Goal: Transaction & Acquisition: Purchase product/service

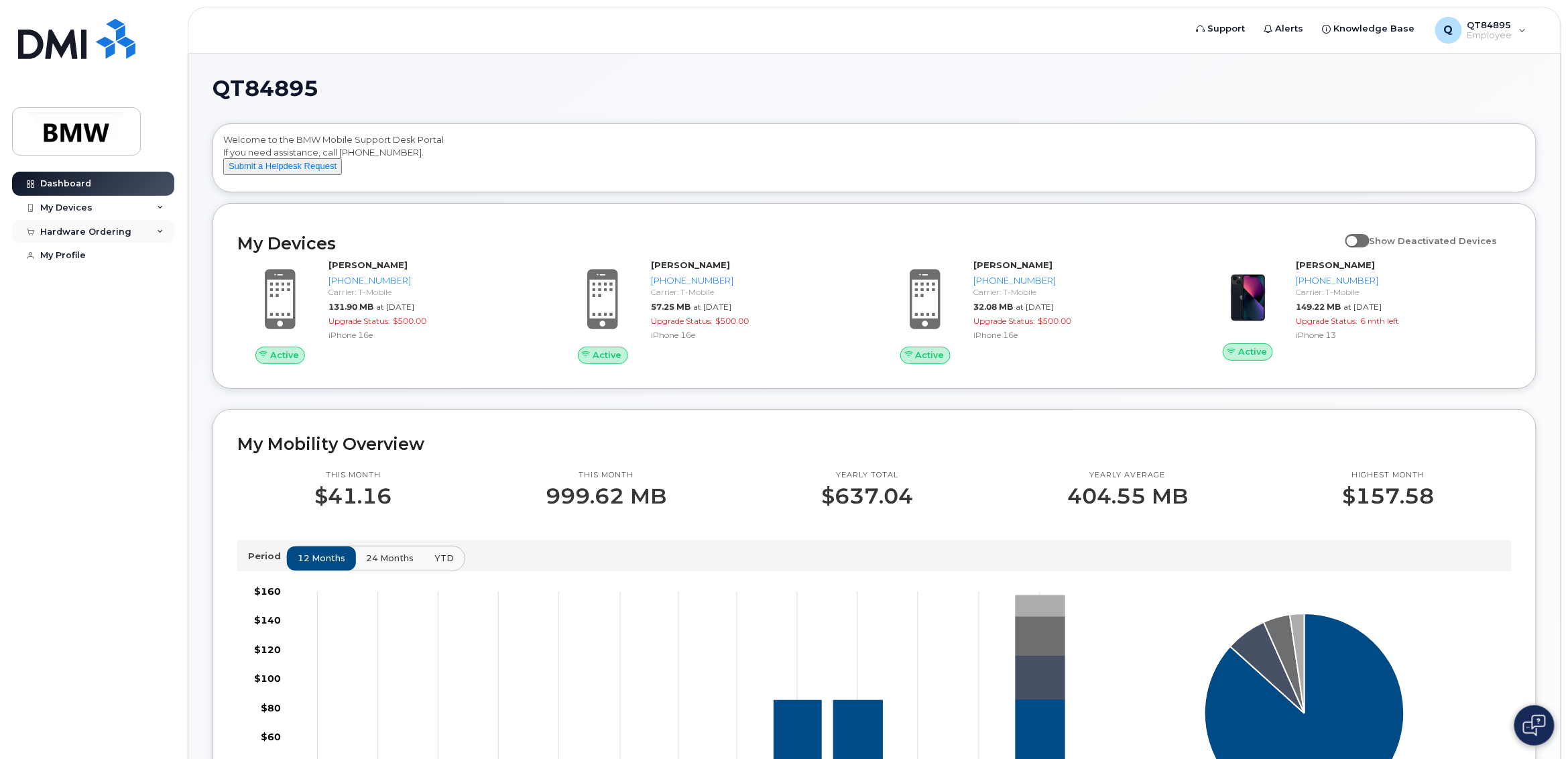
click at [64, 235] on div "Hardware Ordering" at bounding box center [85, 232] width 91 height 11
click at [70, 250] on link "My Orders" at bounding box center [105, 256] width 139 height 25
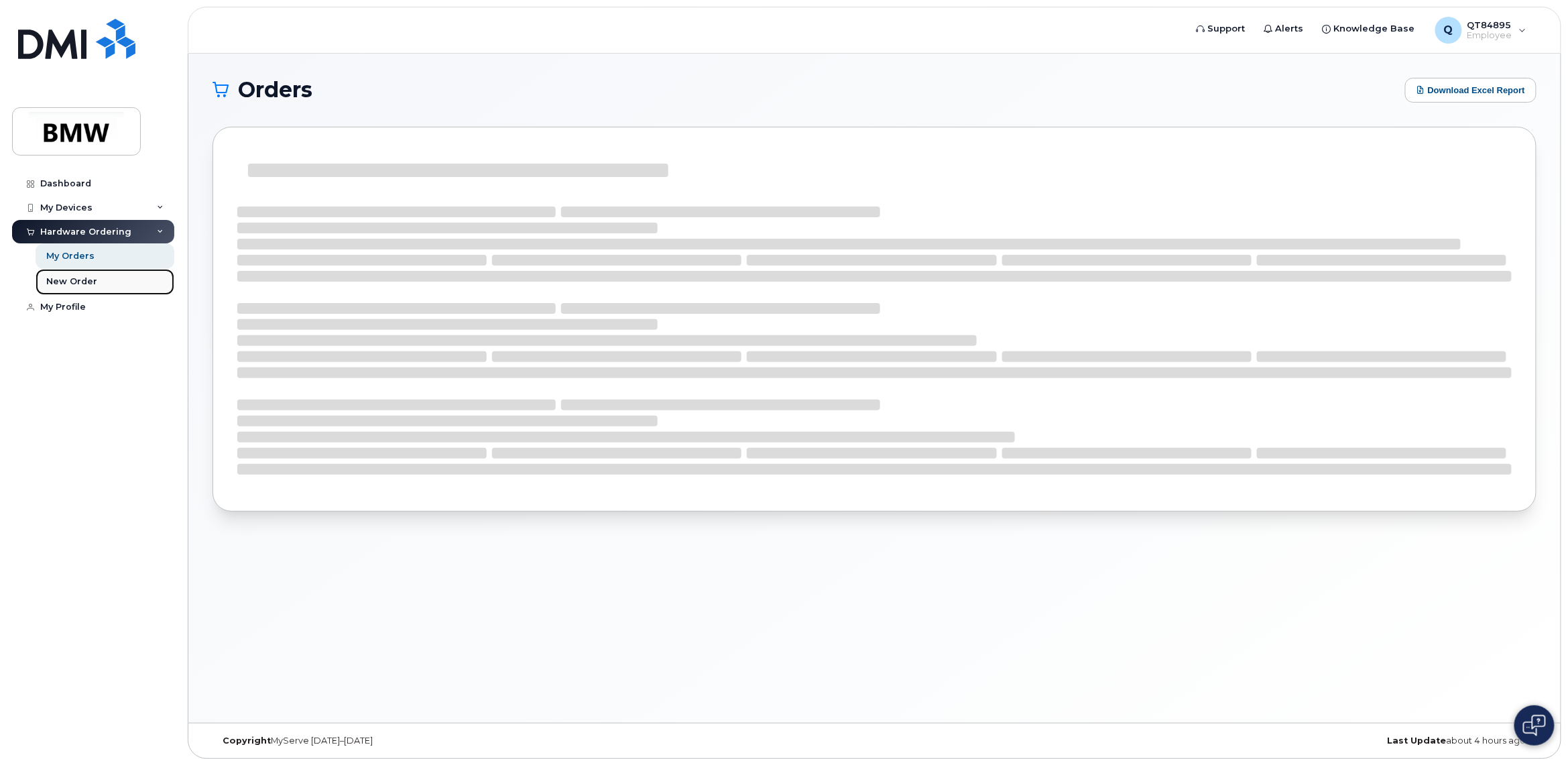
click at [70, 286] on div "New Order" at bounding box center [72, 282] width 51 height 12
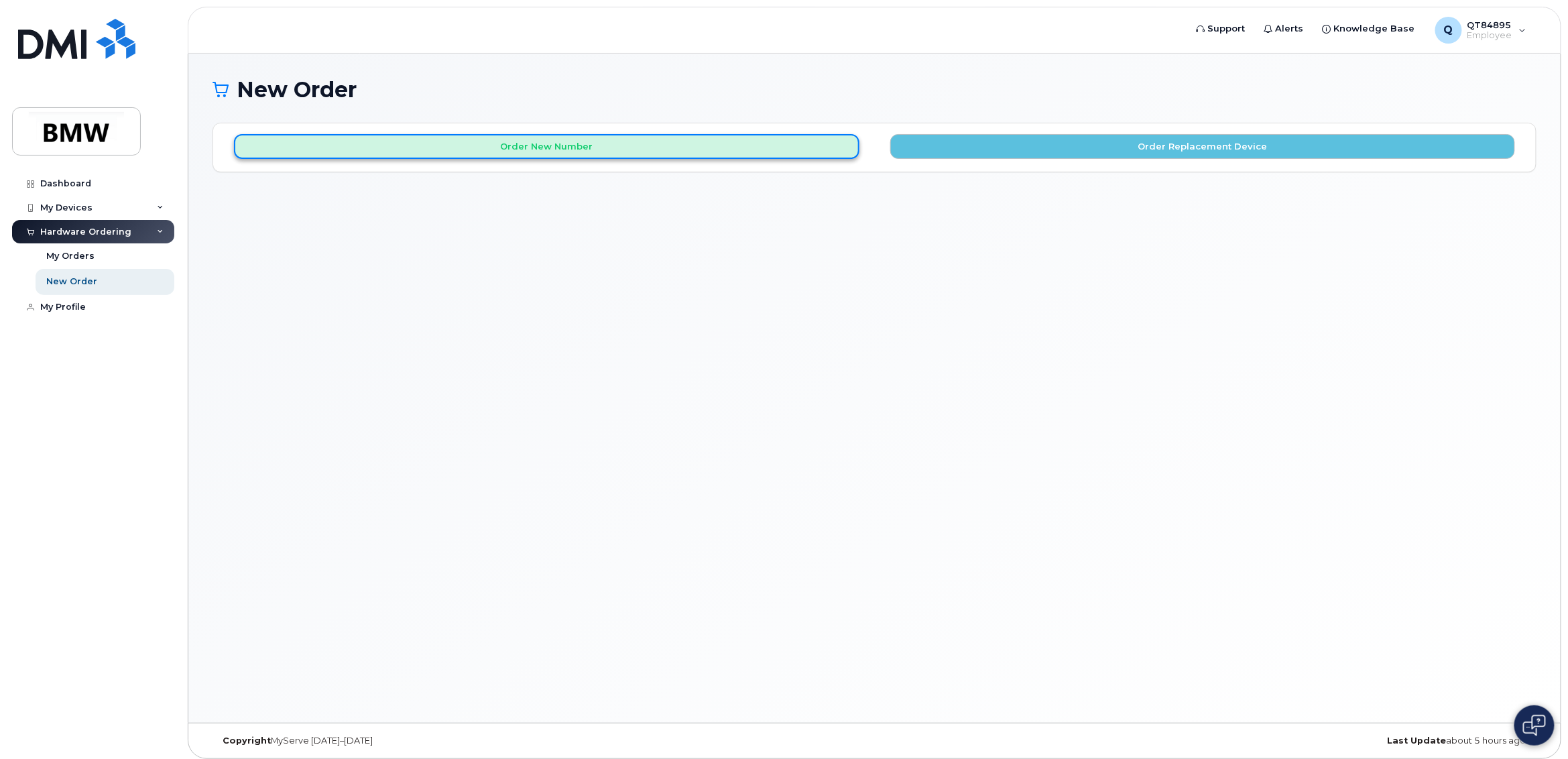
click at [690, 142] on button "Order New Number" at bounding box center [546, 146] width 625 height 25
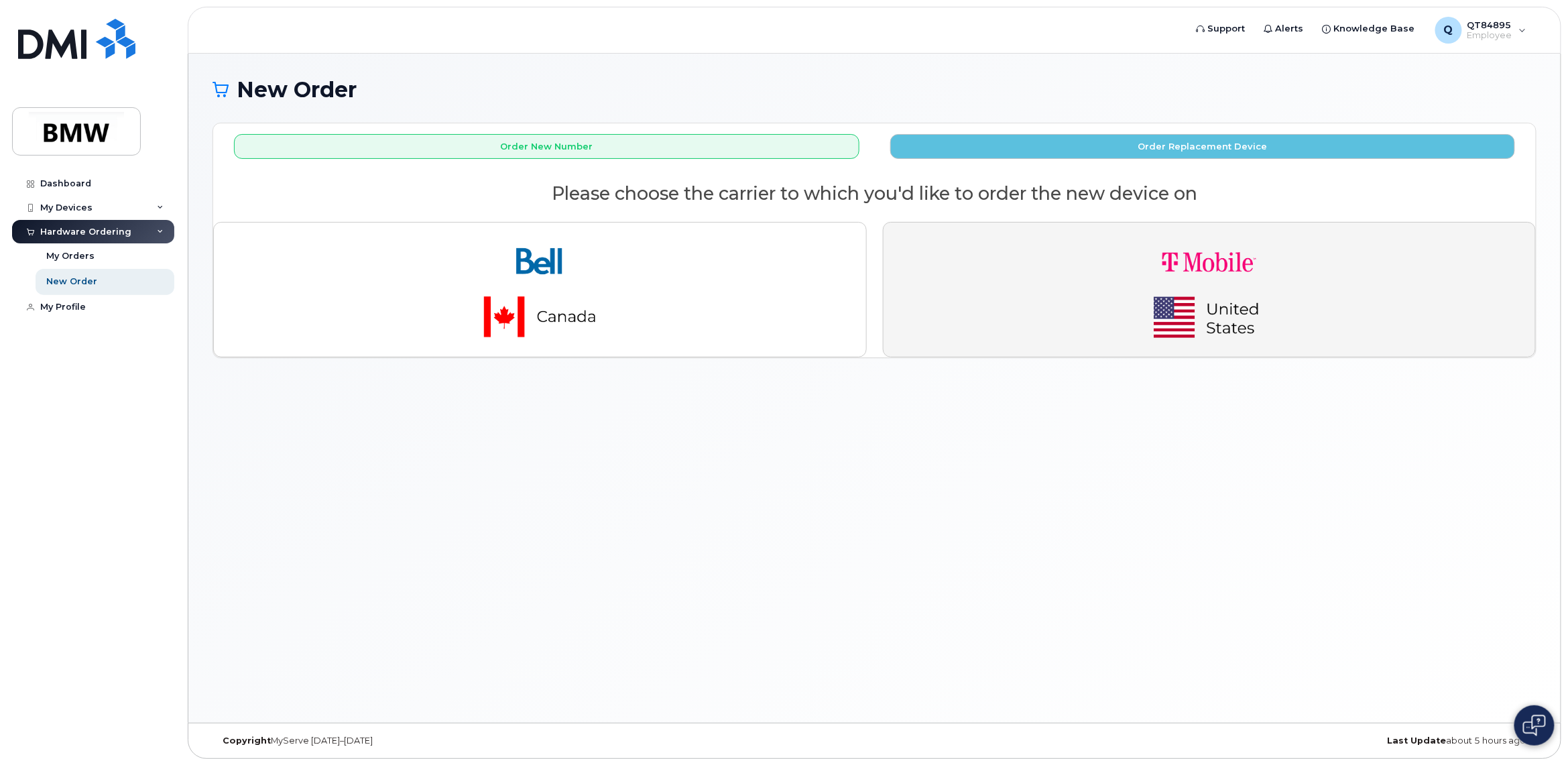
click at [1067, 225] on button "button" at bounding box center [1209, 290] width 653 height 136
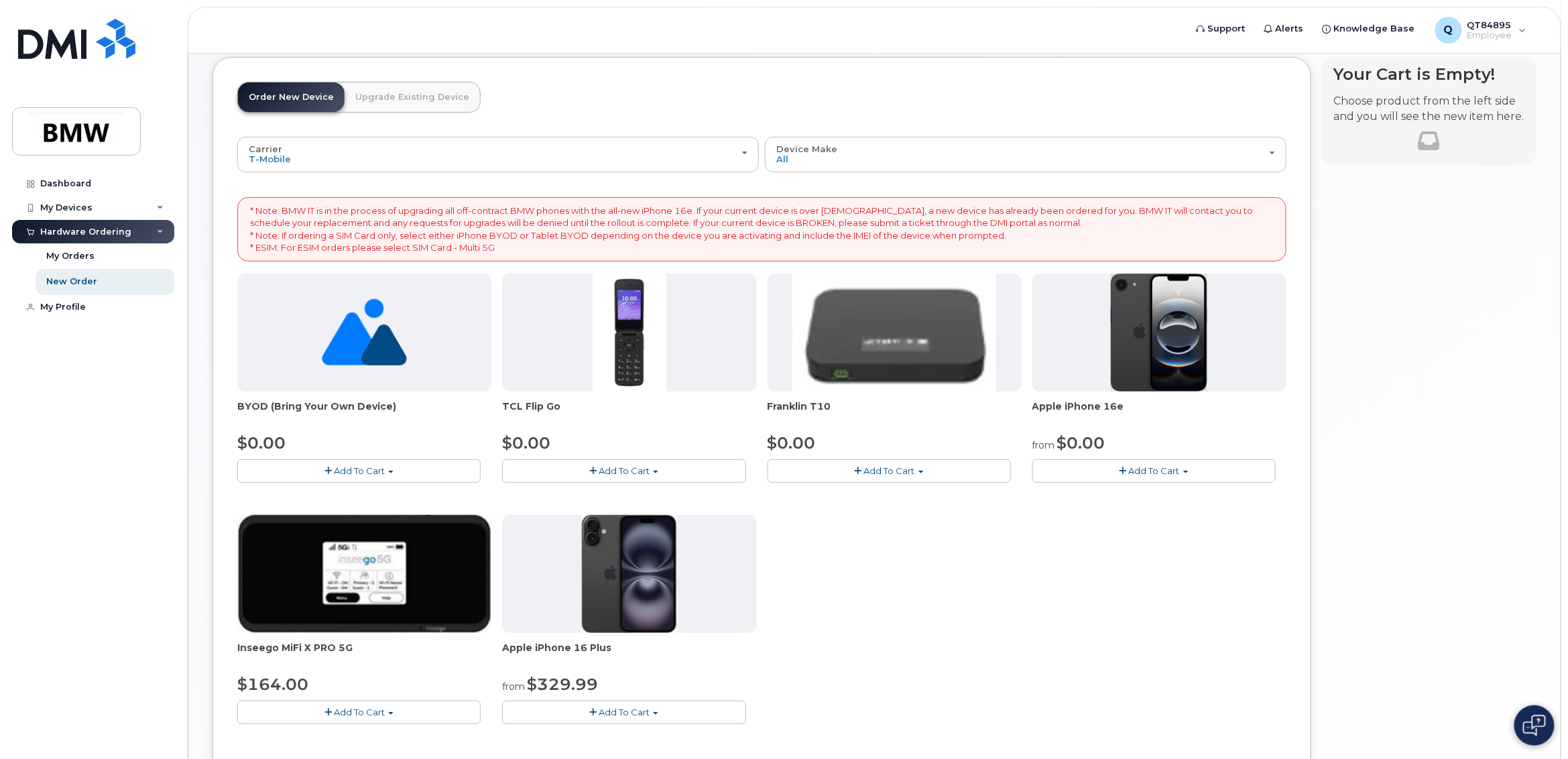
scroll to position [100, 0]
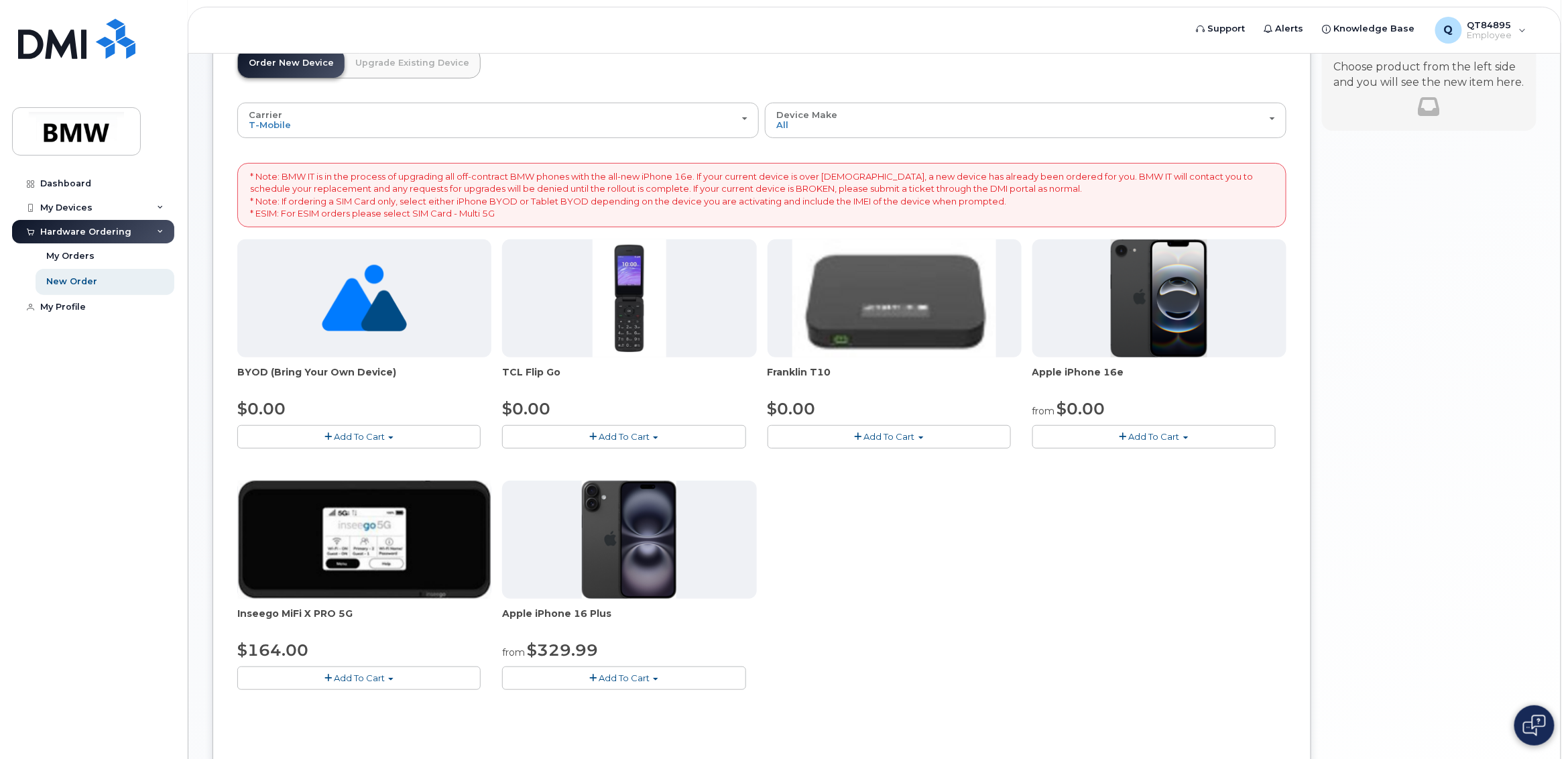
click at [1128, 431] on span "Add To Cart" at bounding box center [1154, 436] width 51 height 11
click at [1106, 458] on link "$0.00 - 30 Month Activation (128GB)" at bounding box center [1133, 462] width 193 height 17
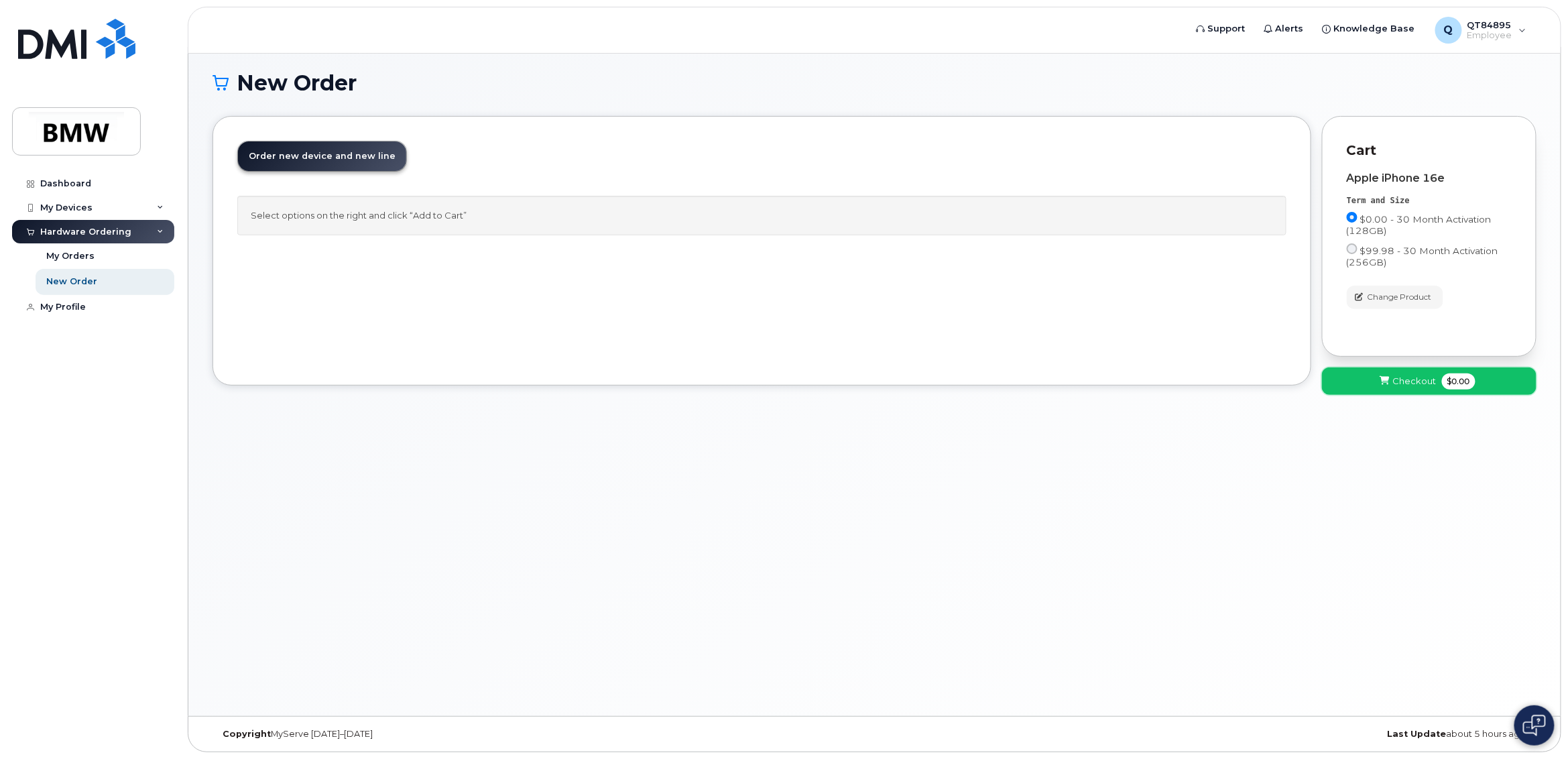
click at [1423, 383] on span "Checkout" at bounding box center [1414, 381] width 43 height 13
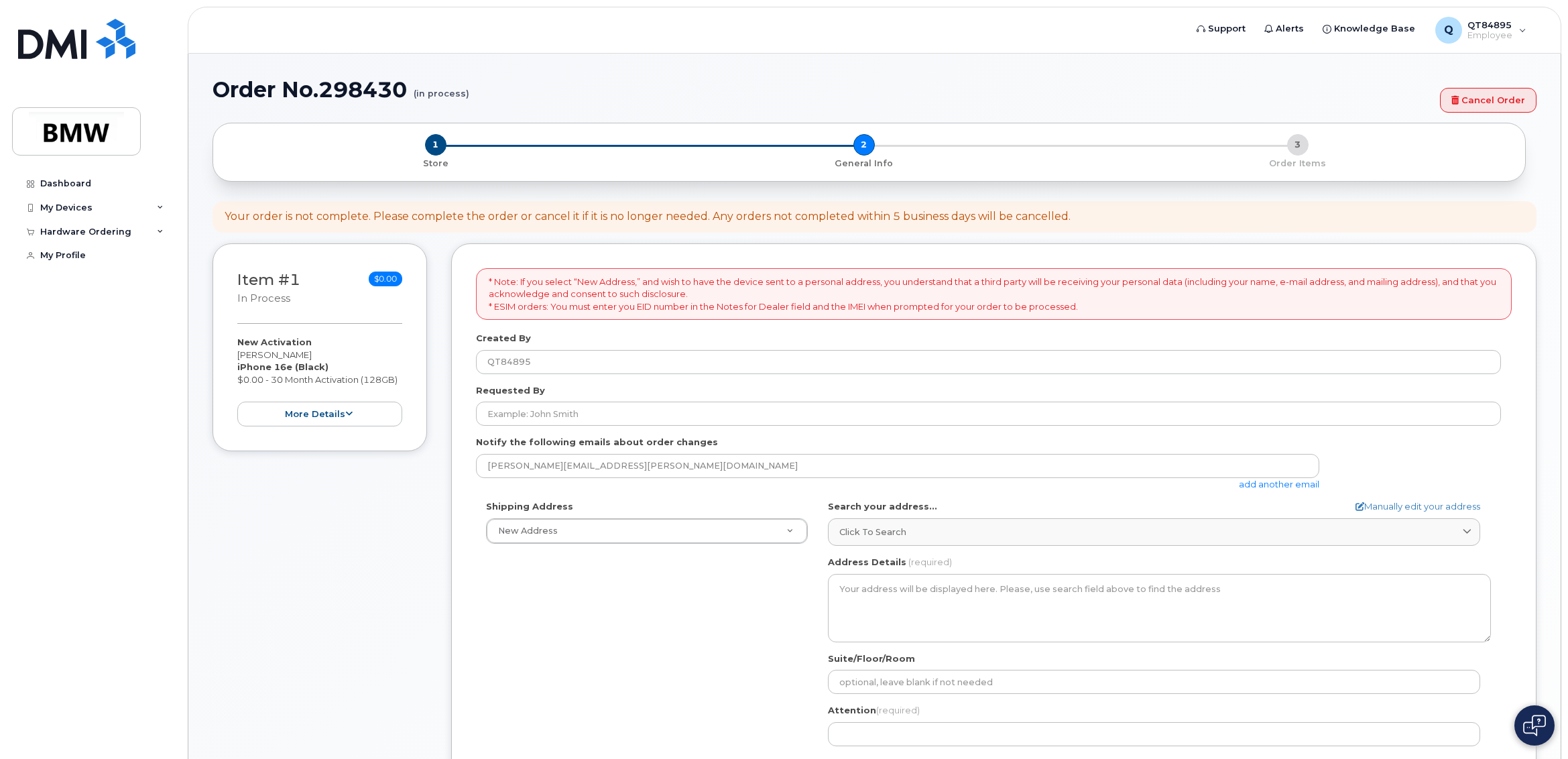
select select
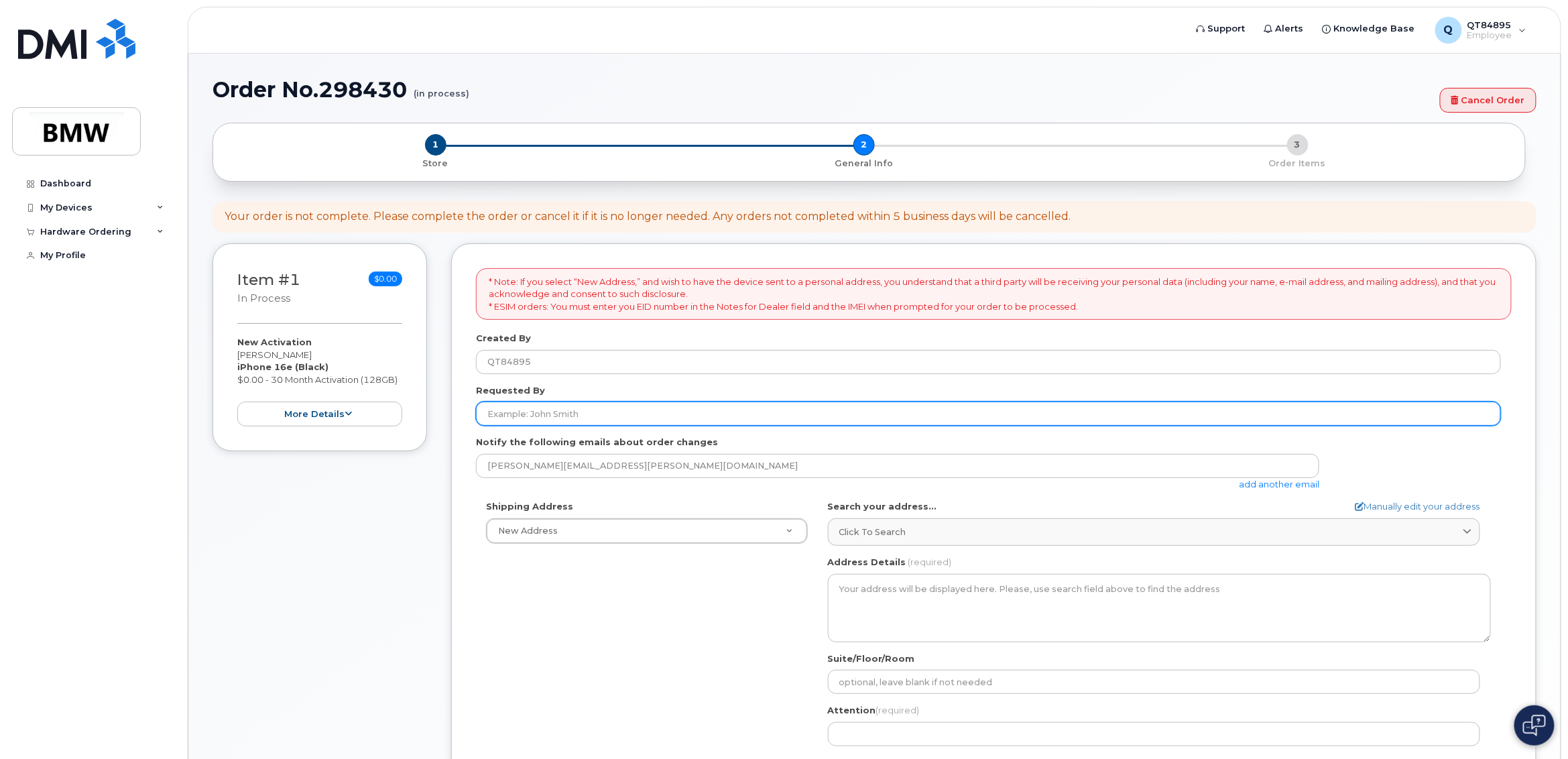
click at [543, 424] on input "Requested By" at bounding box center [988, 413] width 1025 height 24
type input "[PERSON_NAME]"
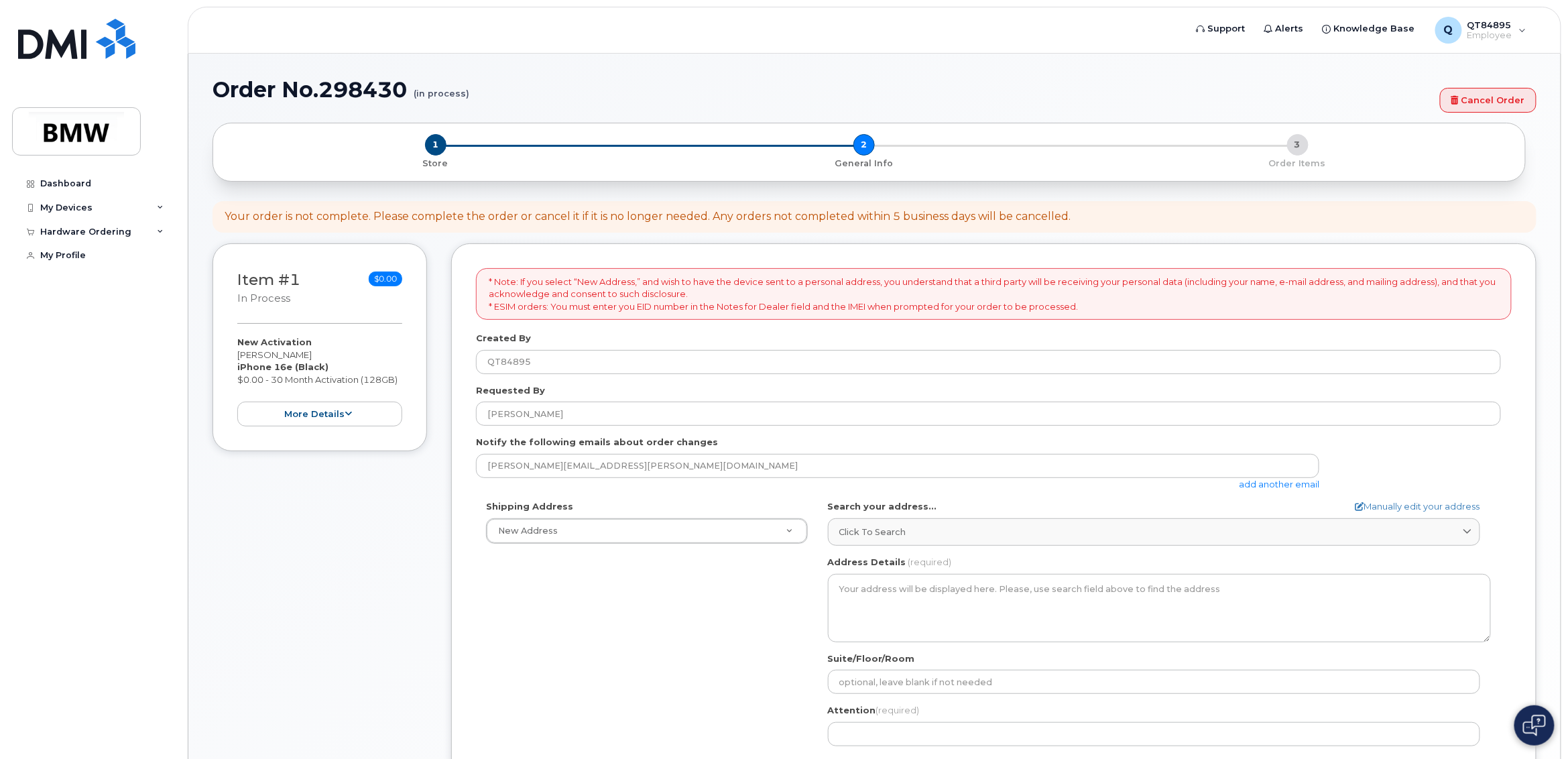
click at [1262, 481] on link "add another email" at bounding box center [1279, 484] width 81 height 11
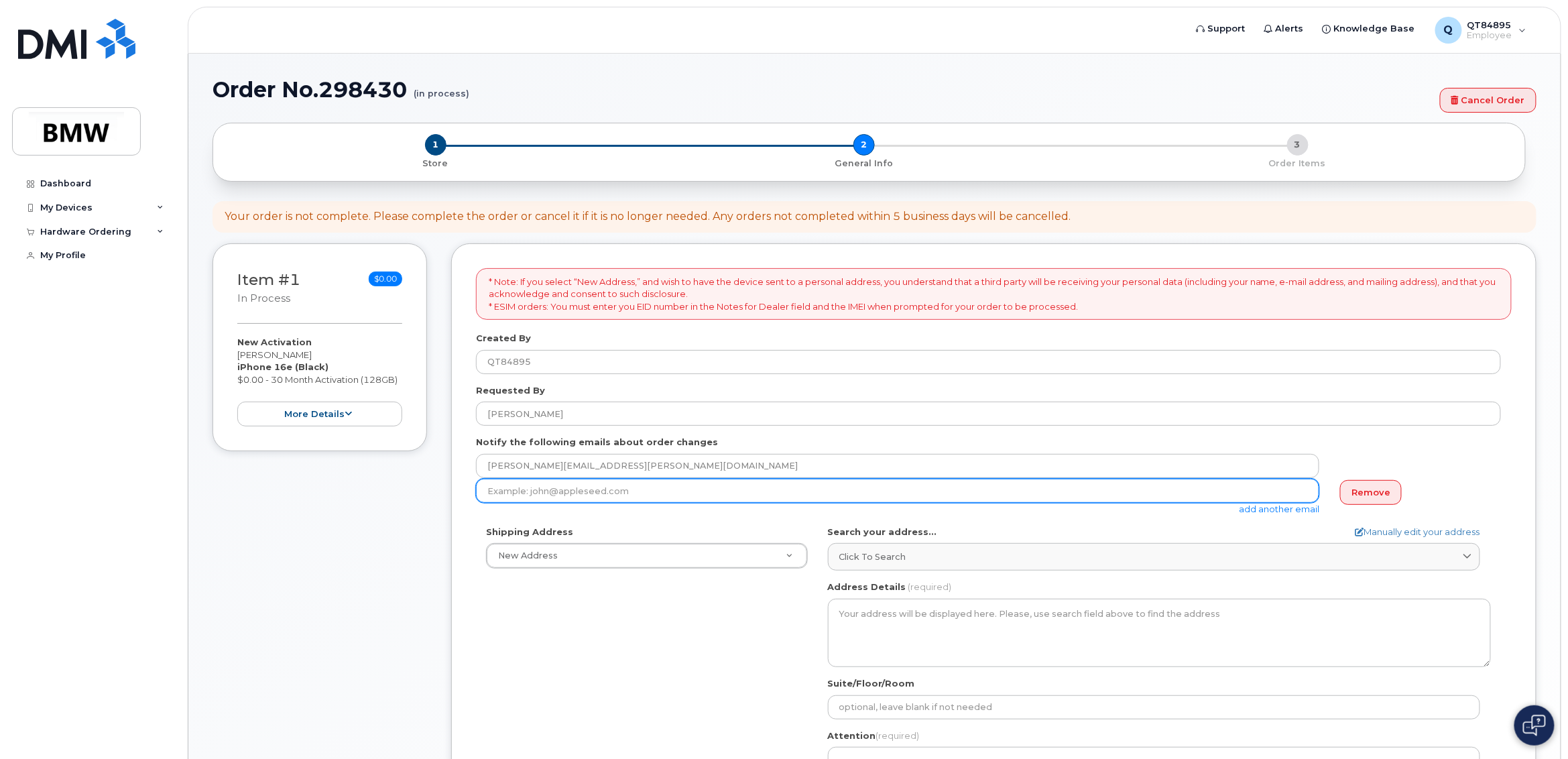
click at [580, 490] on input "email" at bounding box center [898, 491] width 843 height 24
paste input "angelique.spivak@bmw.de"
type input "angelique.spivak@bmw.de"
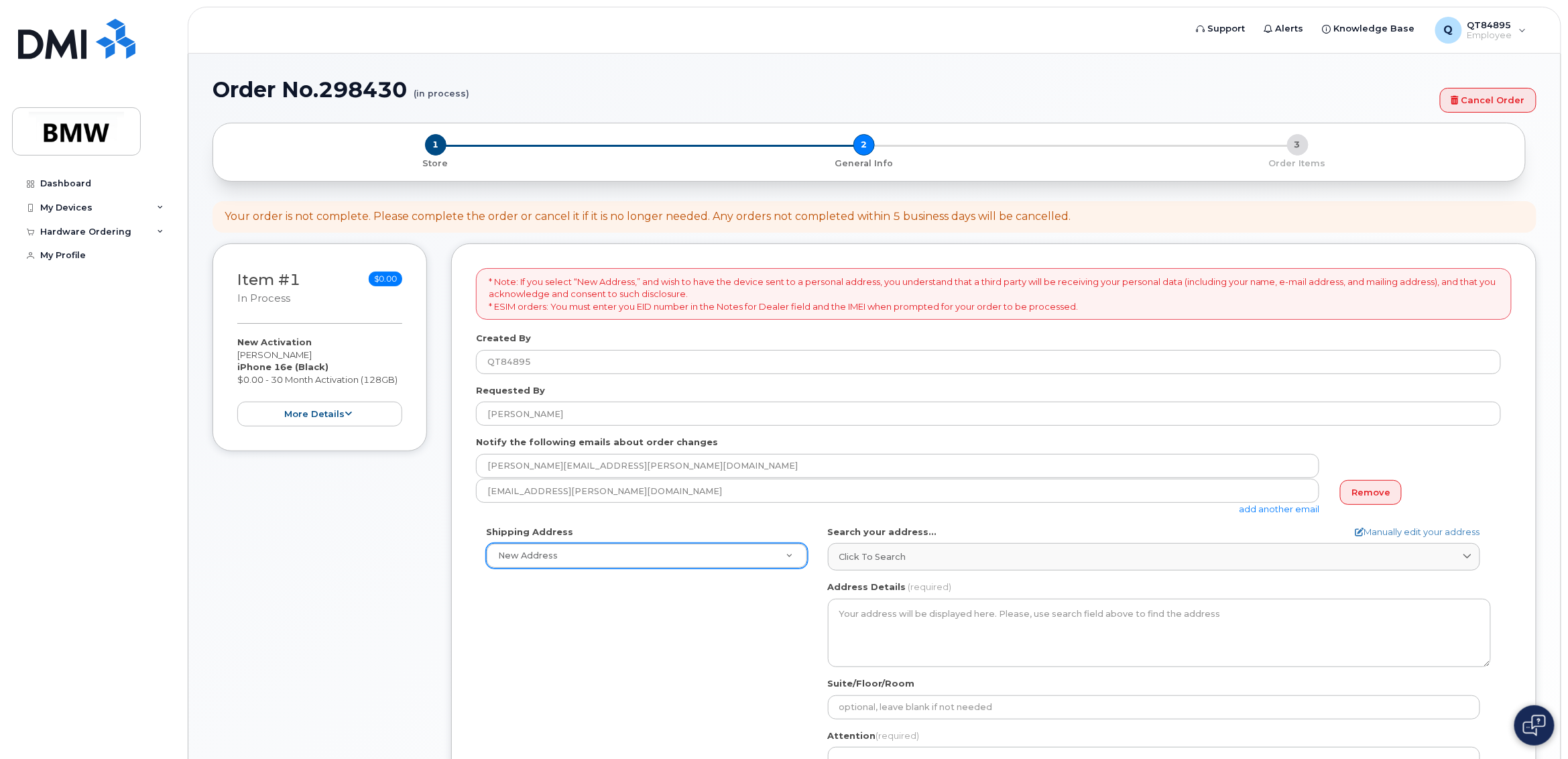
click at [641, 544] on div "New Address" at bounding box center [647, 556] width 322 height 25
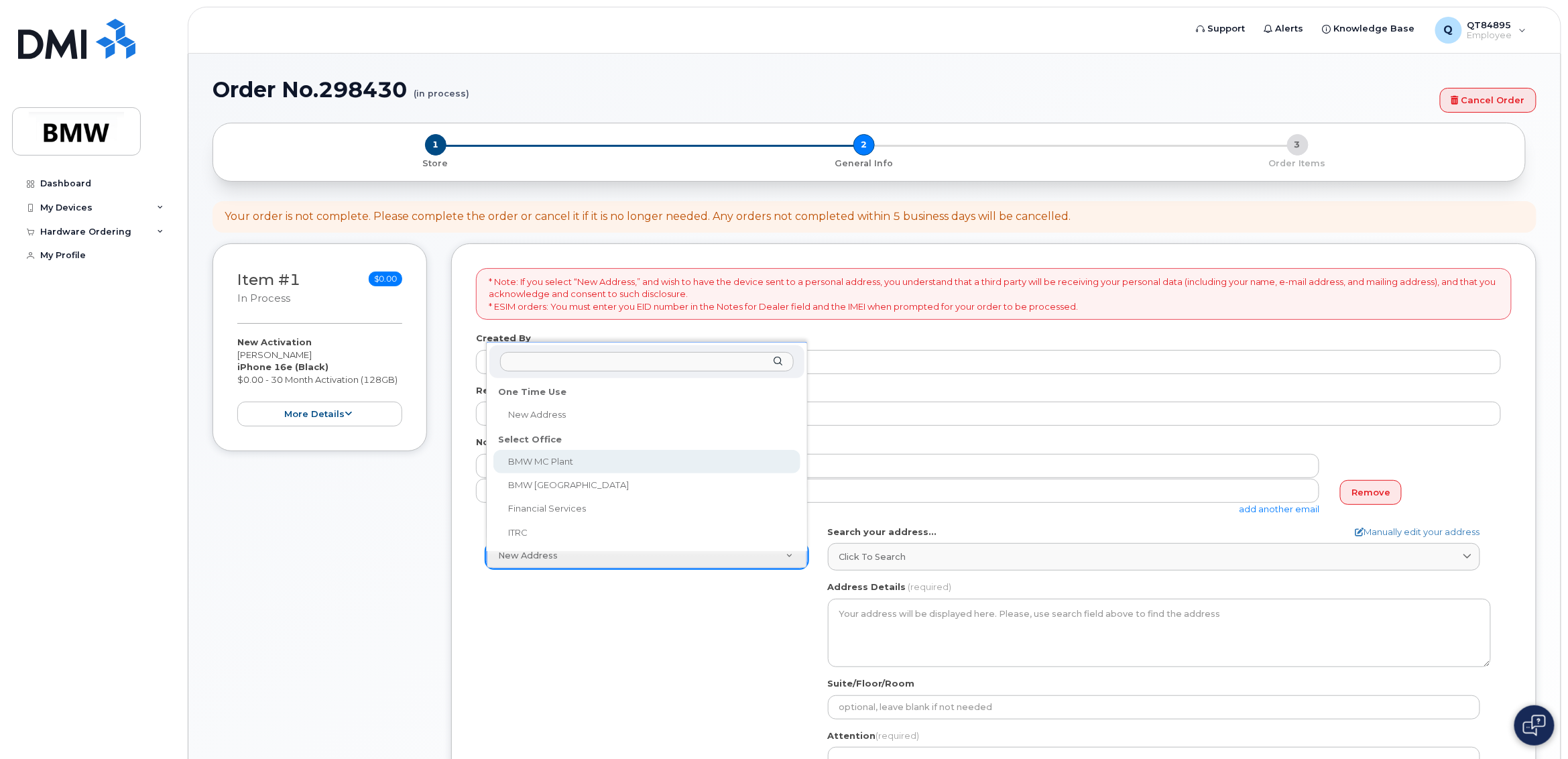
select select
type textarea "1400 Highway 101 S GREER SC 29651-6731 UNITED STATES Greer South Carolina 29651…"
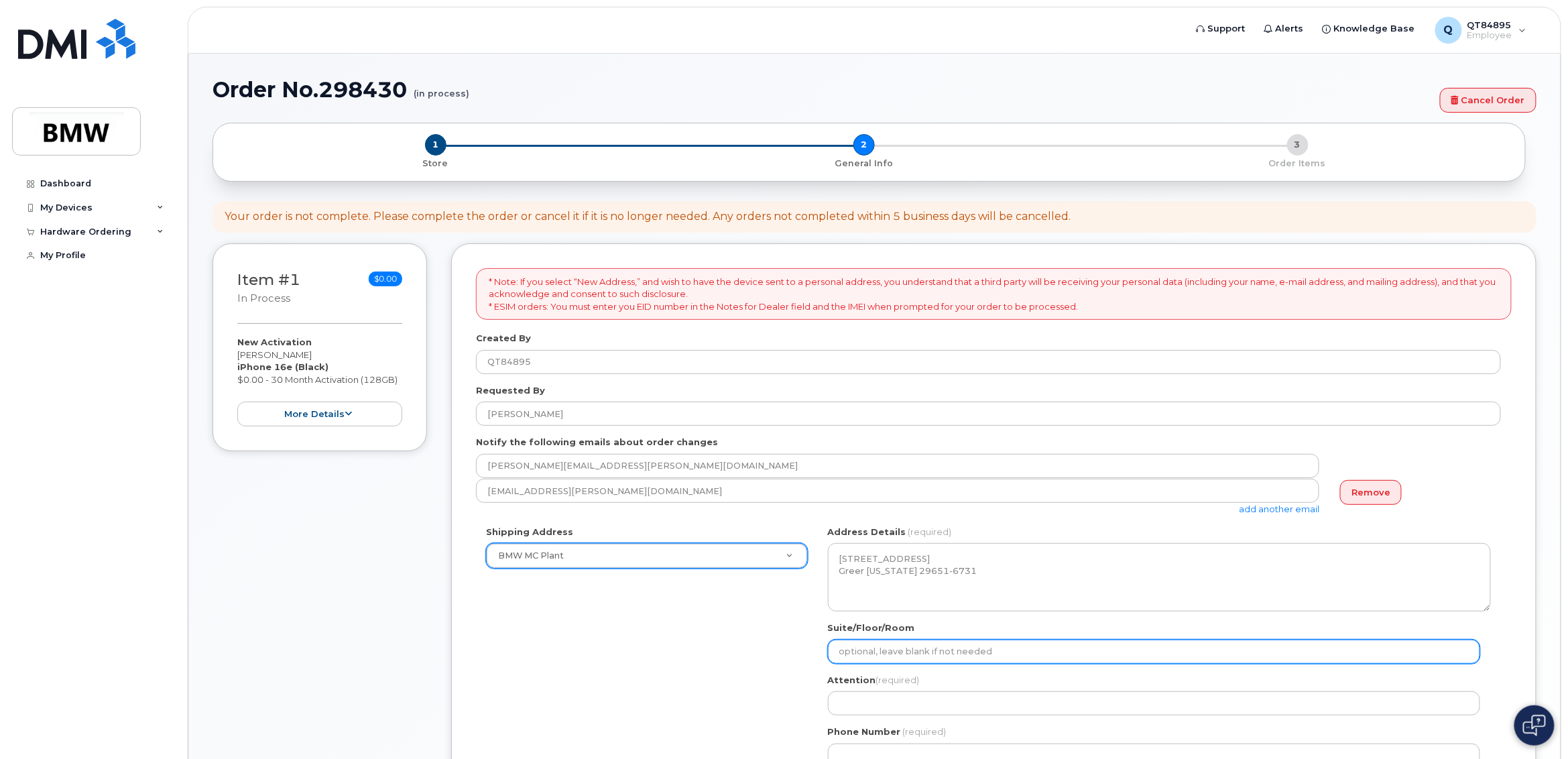
click at [910, 661] on input "Suite/Floor/Room" at bounding box center [1154, 652] width 652 height 24
select select
type input "A"
select select
type input "An"
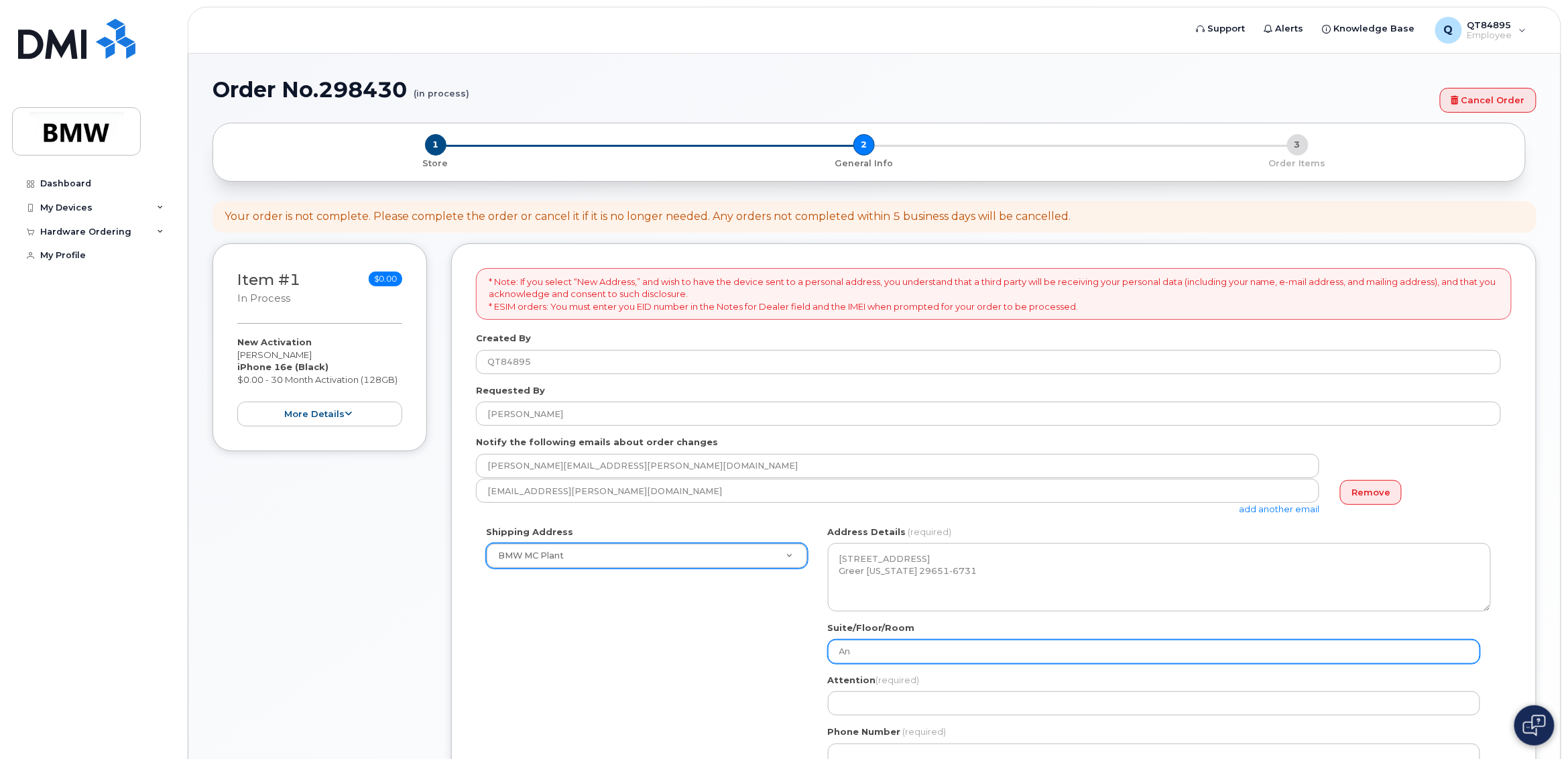
select select
type input "Ana"
select select
type input "Anal"
select select
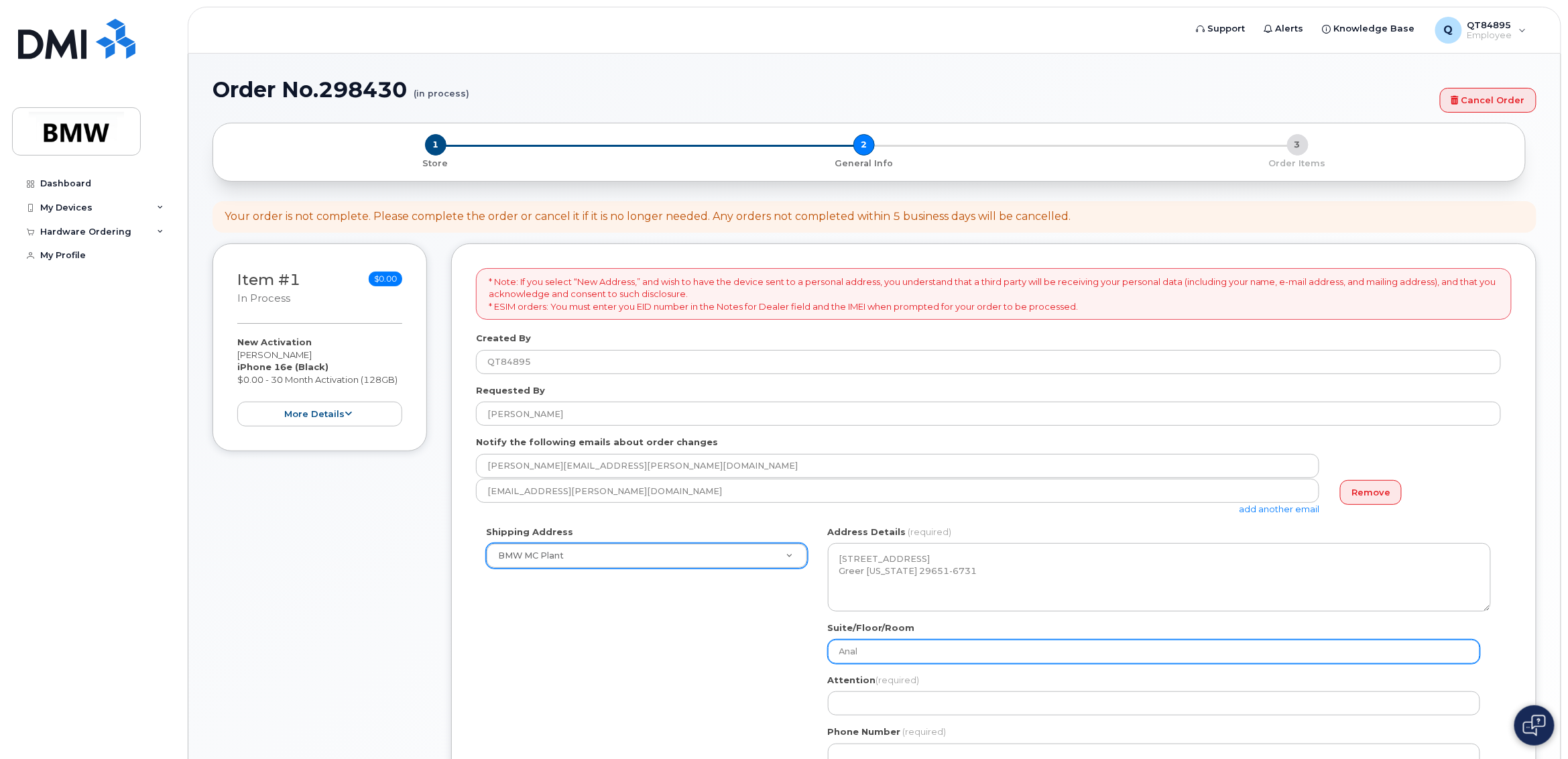
type input "Analy"
select select
type input "Analys"
select select
type input "Analysi"
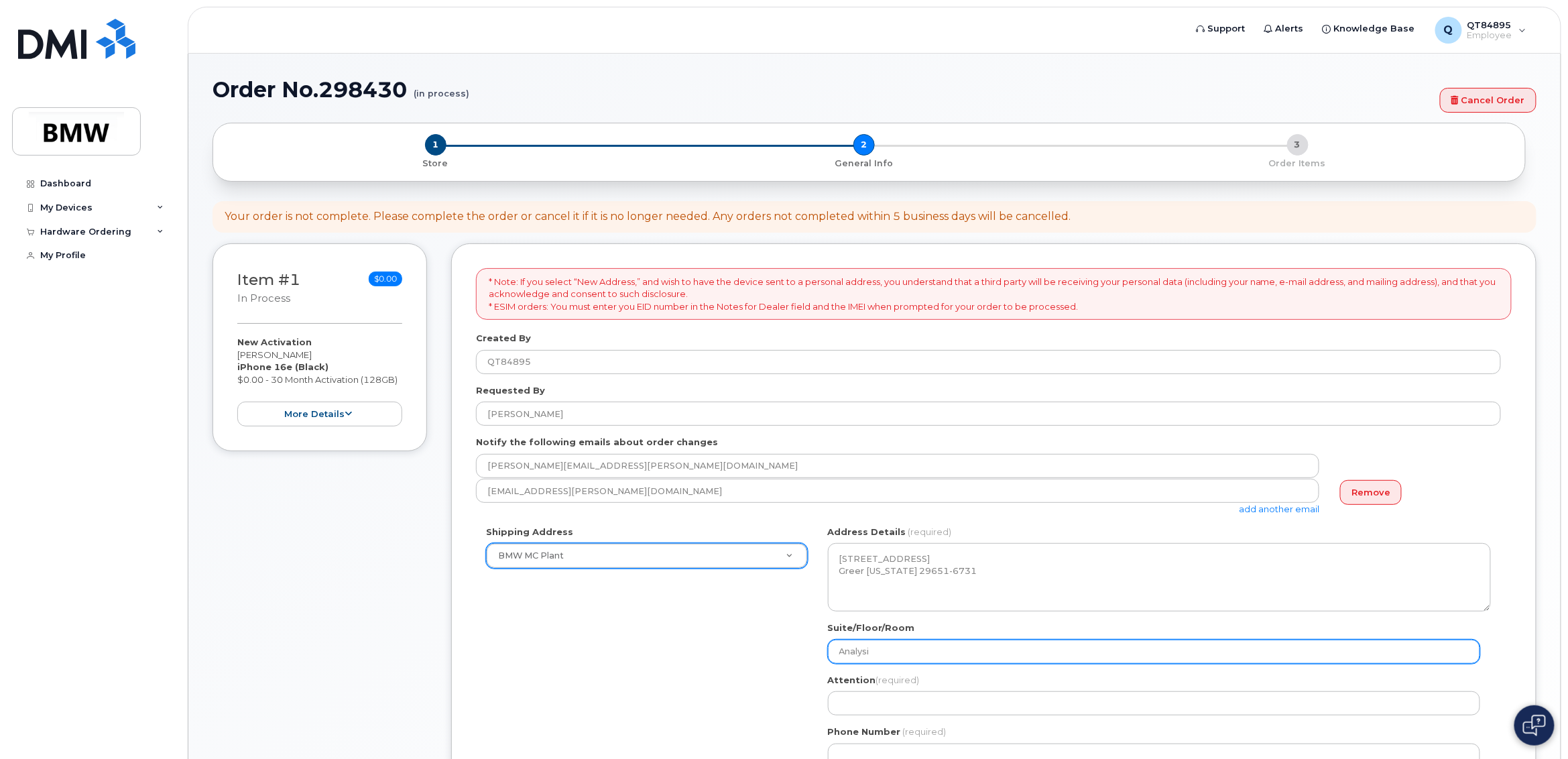
select select
type input "Analysis"
select select
type input "Analysis C"
select select
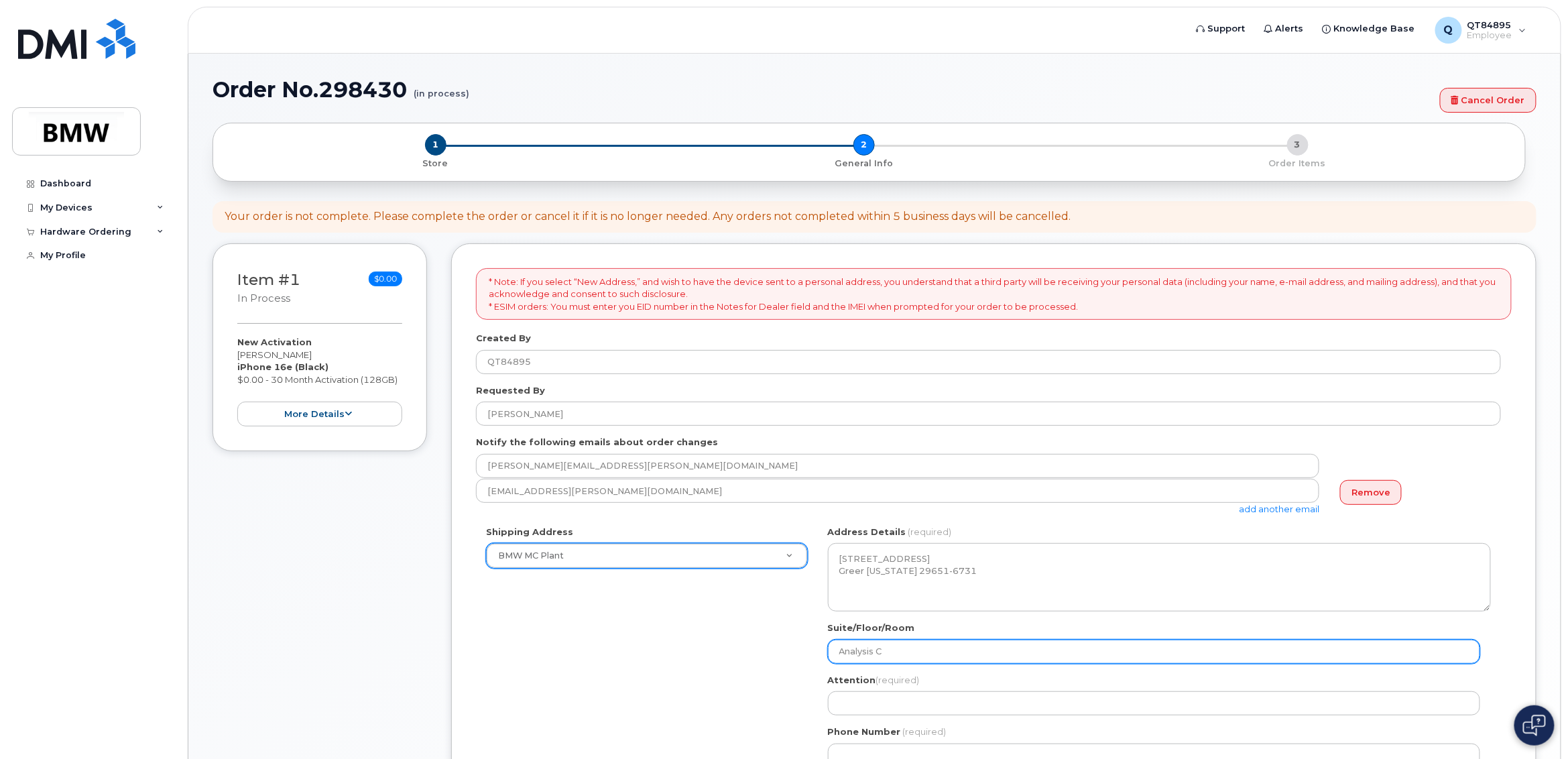
type input "Analysis Ce"
select select
type input "Analysis Cen"
select select
type input "Analysis Cent"
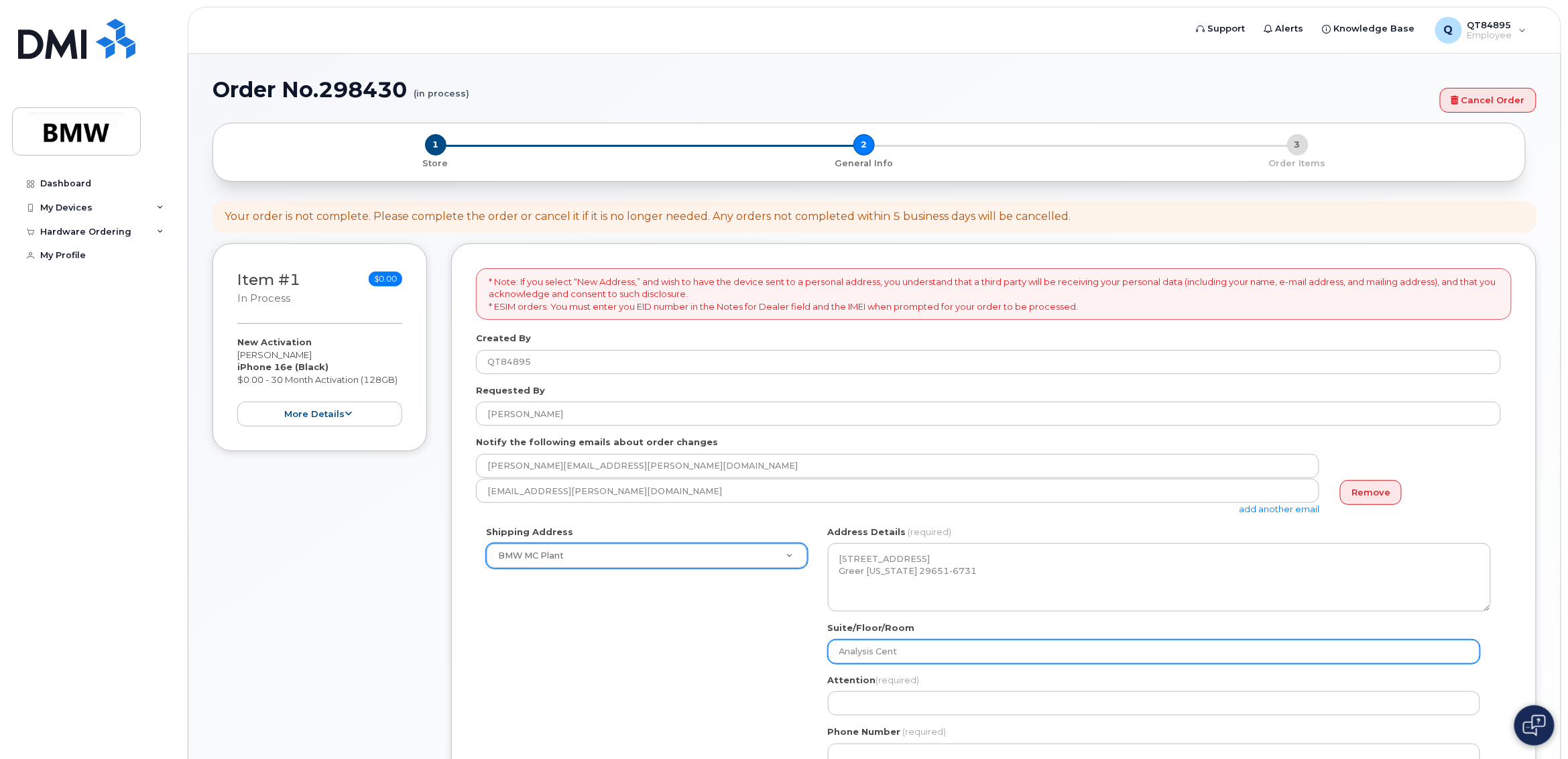
select select
type input "Analysis Cente"
select select
type input "Analysis Center"
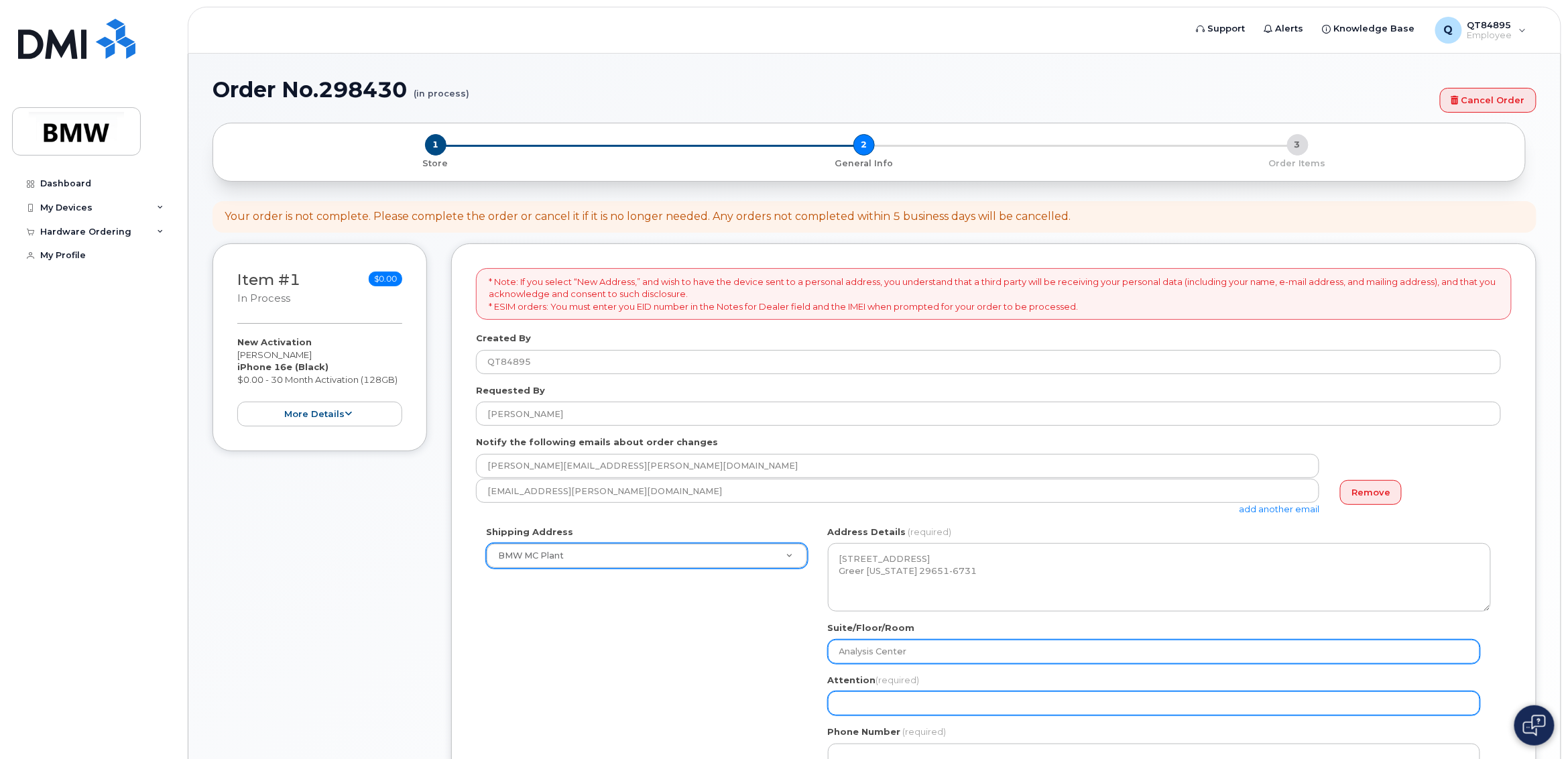
select select
type input "A"
select select
type input "An"
select select
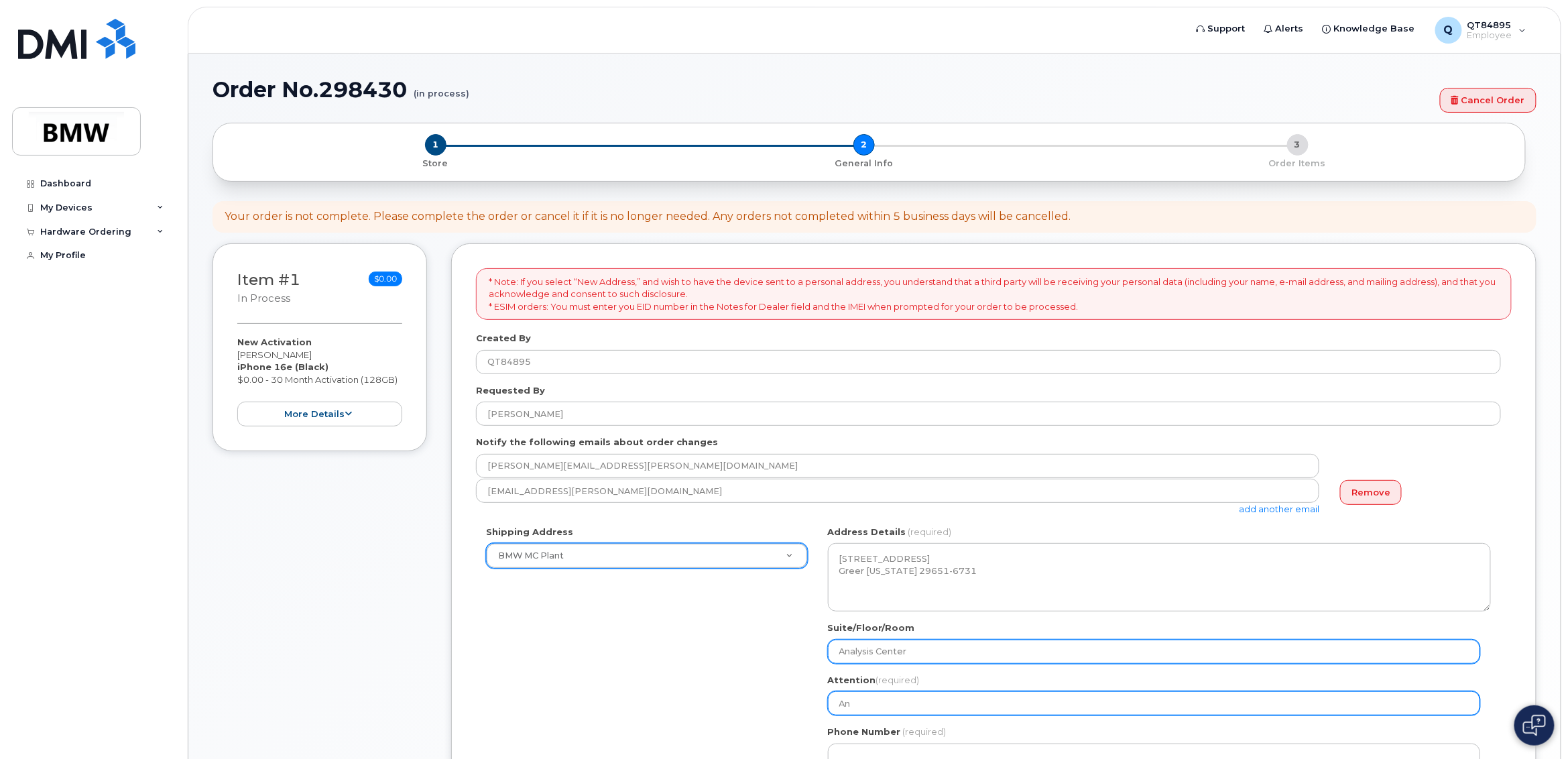
type input "Ang"
select select
type input "Angi"
select select
type input "Angie"
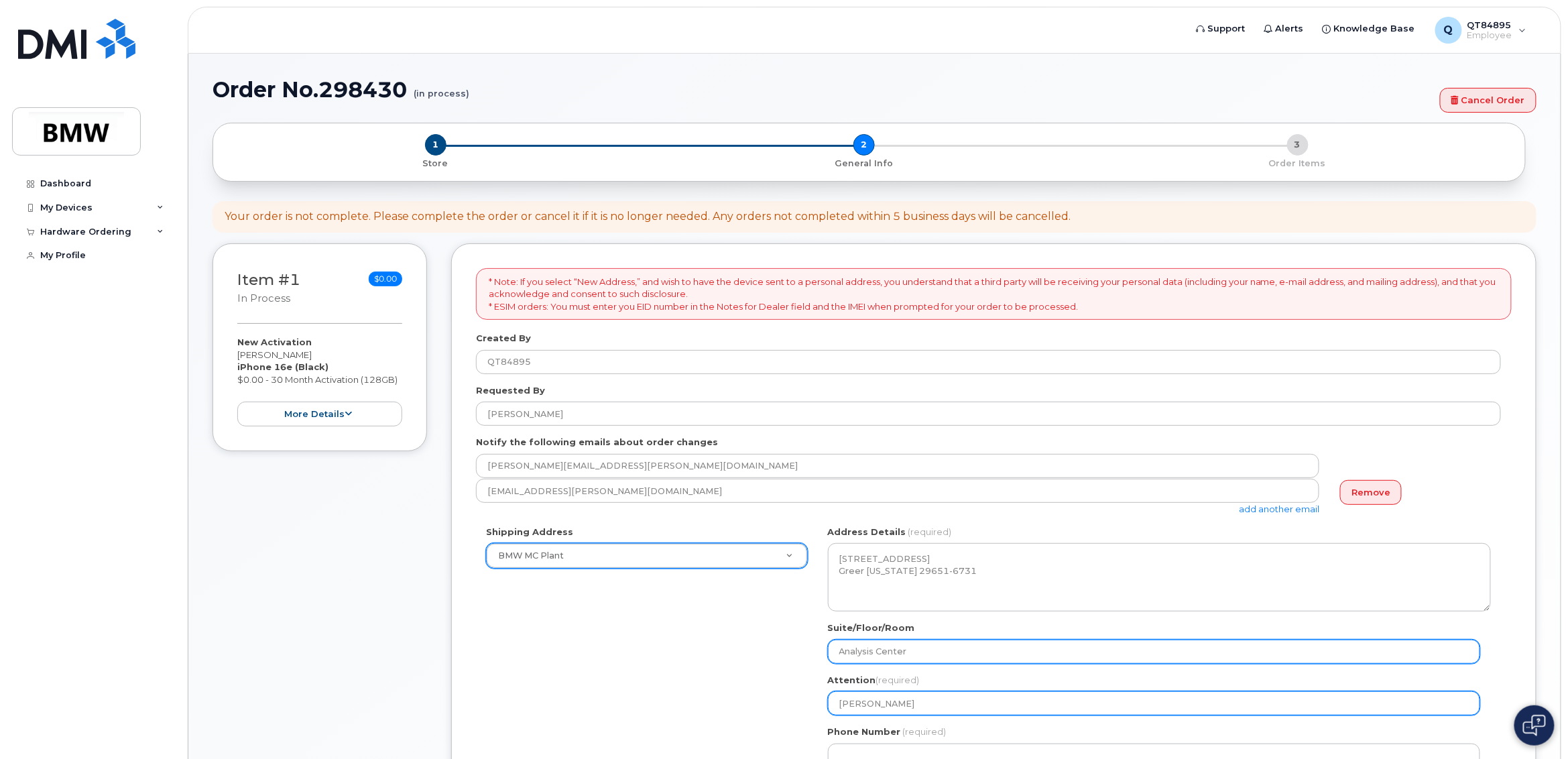
select select
type input "Angie S"
select select
type input "Angie Sp"
select select
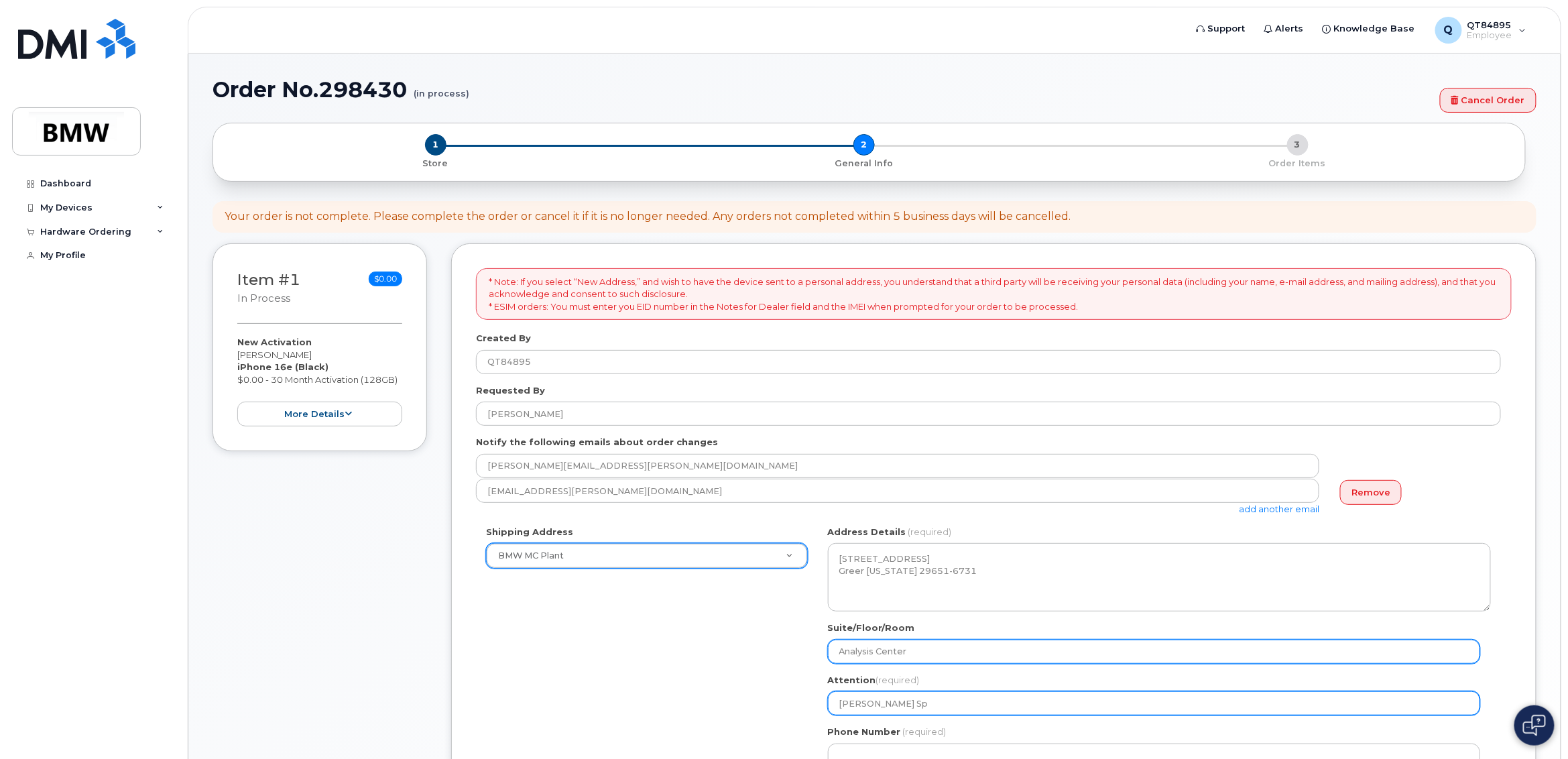
type input "Angie Spi"
select select
type input "Angie Spiv"
select select
type input "Angie Spiva"
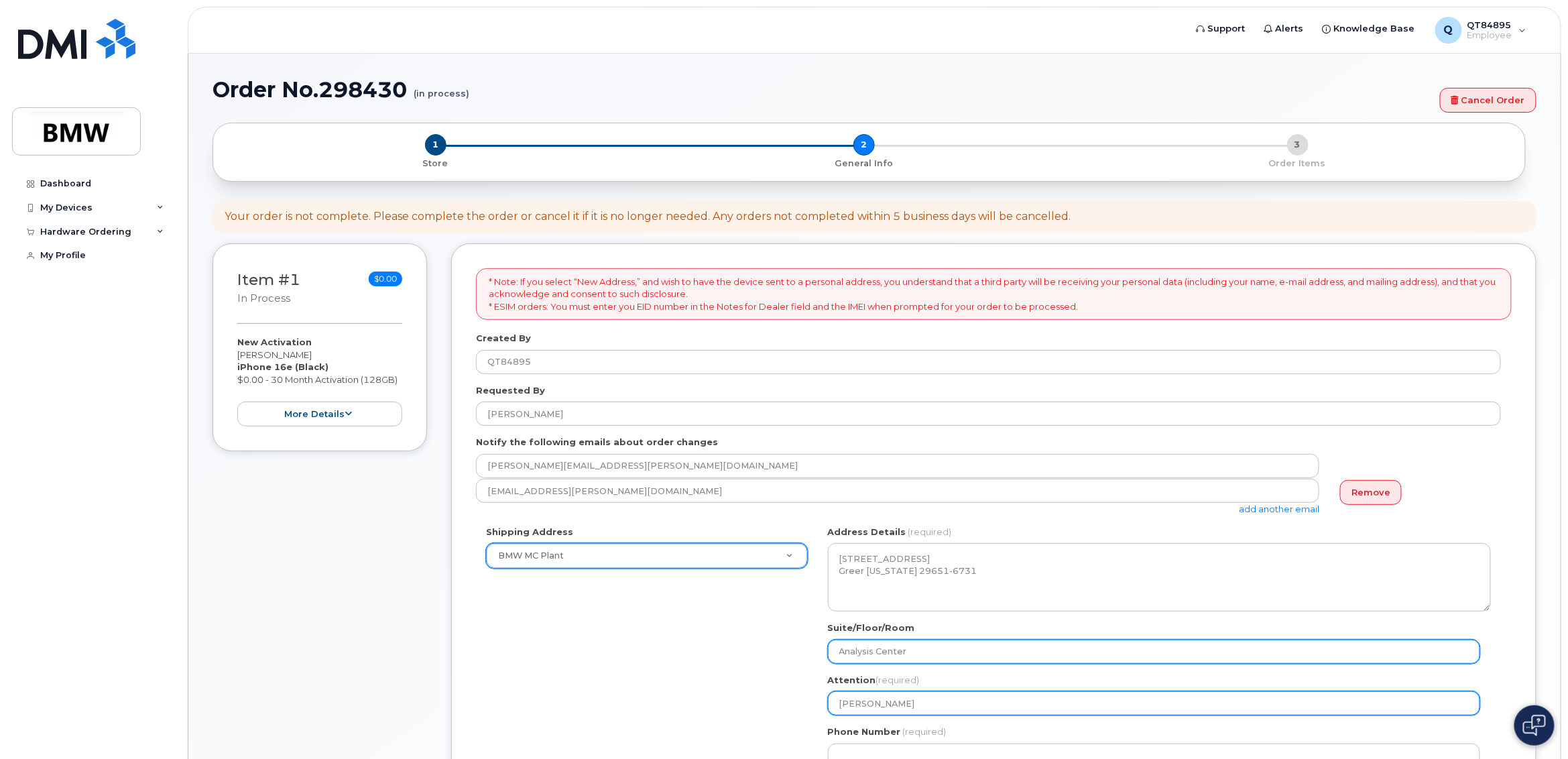
select select
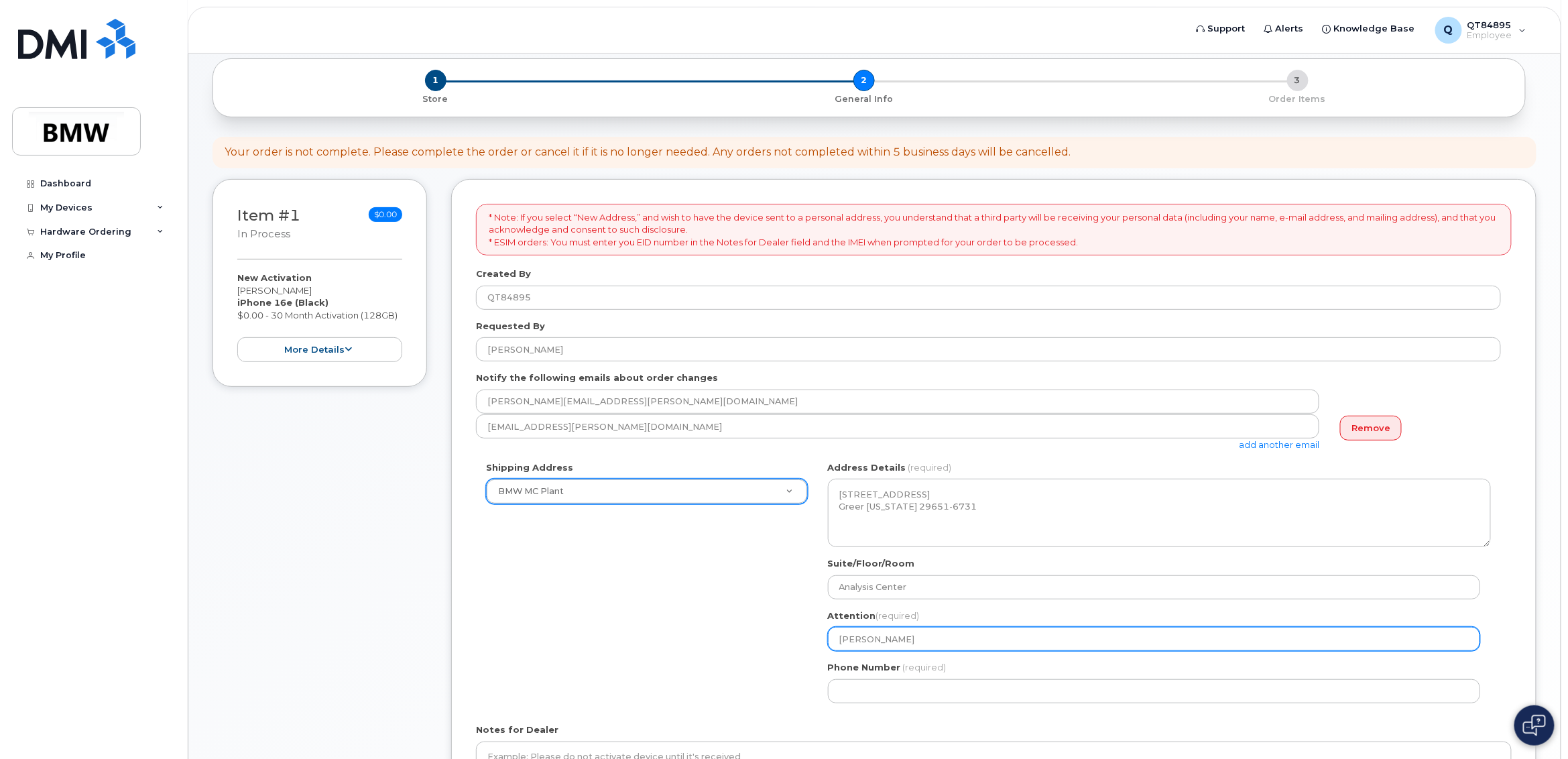
scroll to position [100, 0]
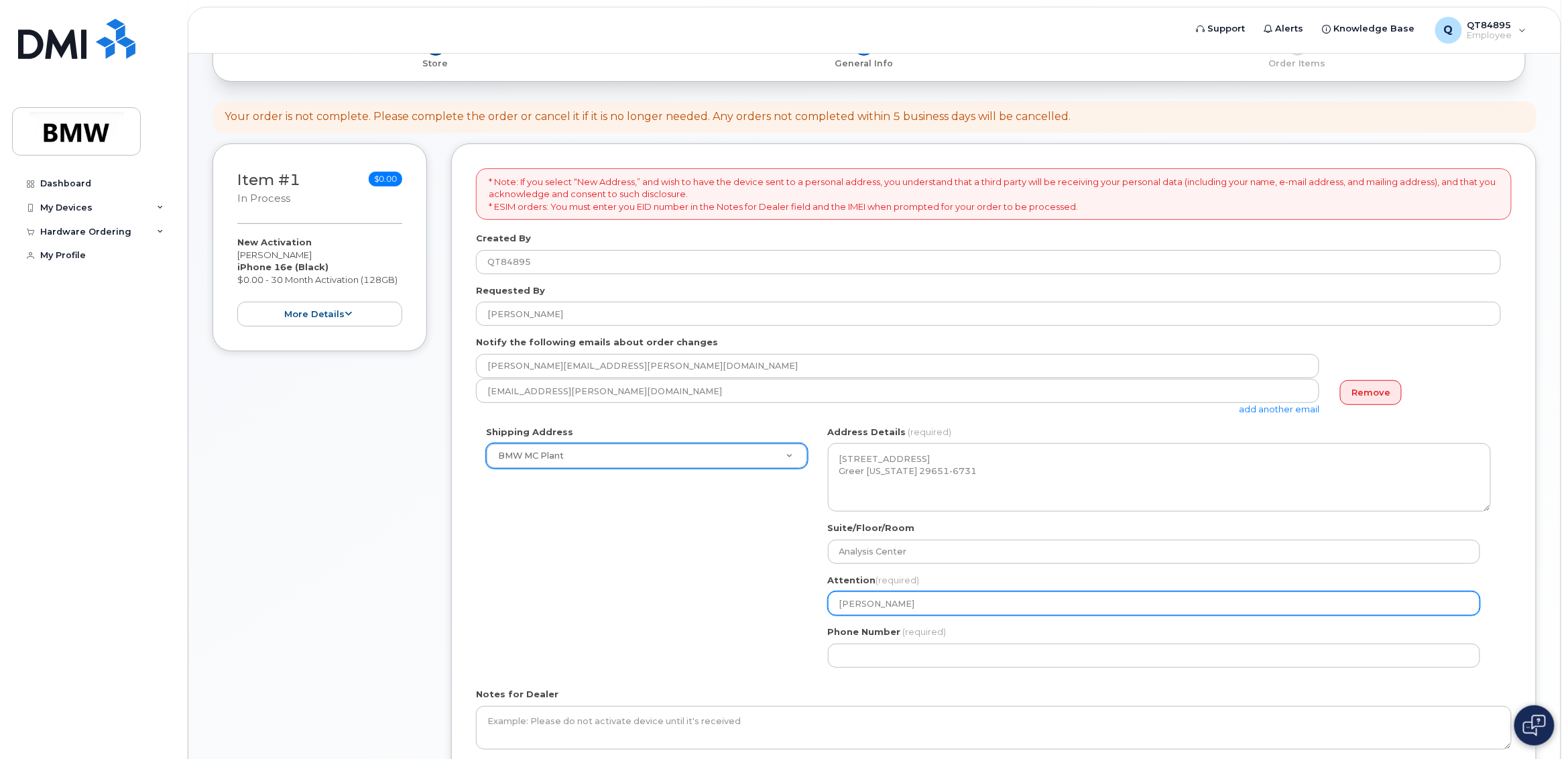
type input "Angie Spivak"
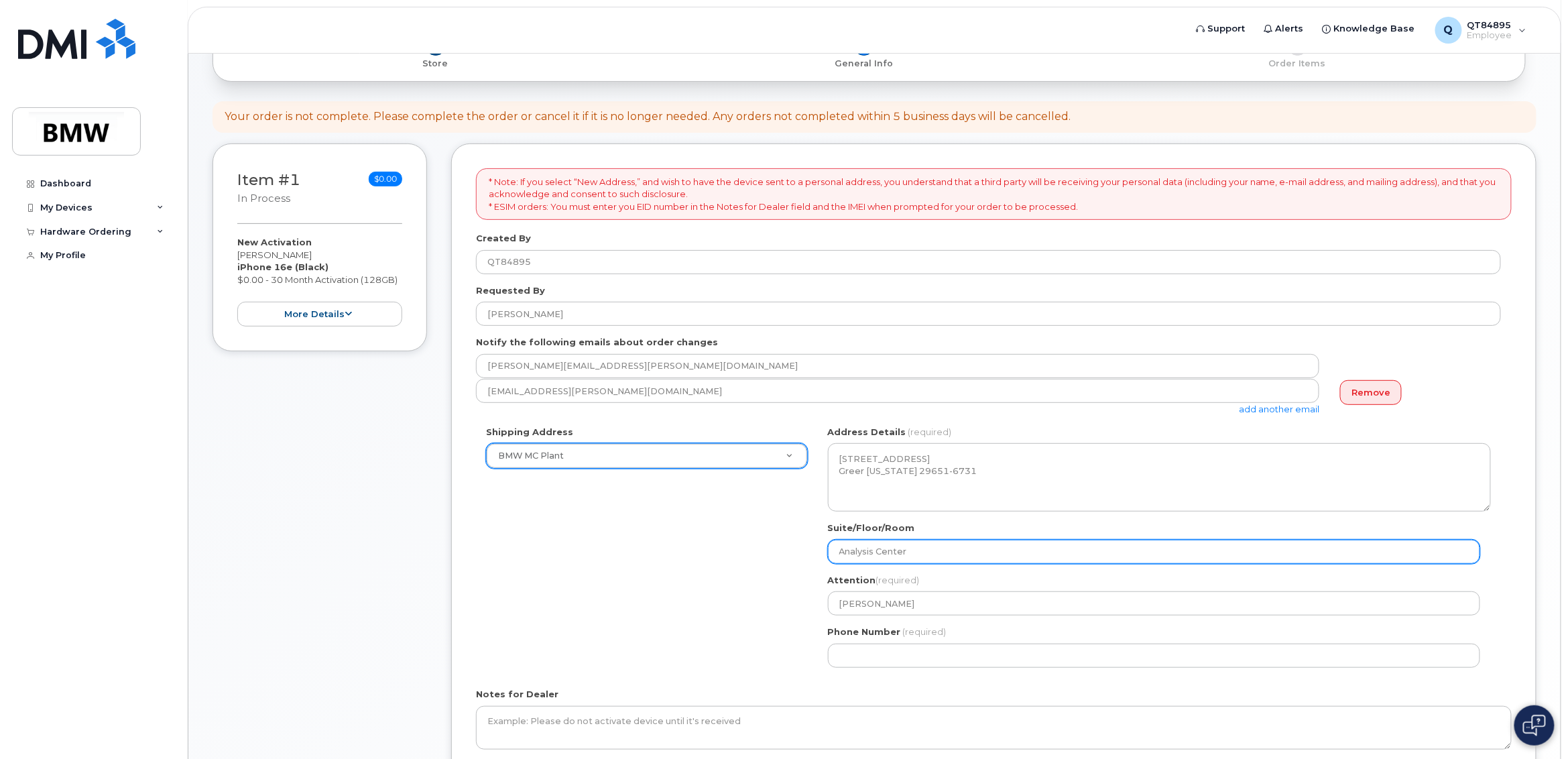
click at [1065, 542] on input "Analysis Center" at bounding box center [1154, 552] width 652 height 24
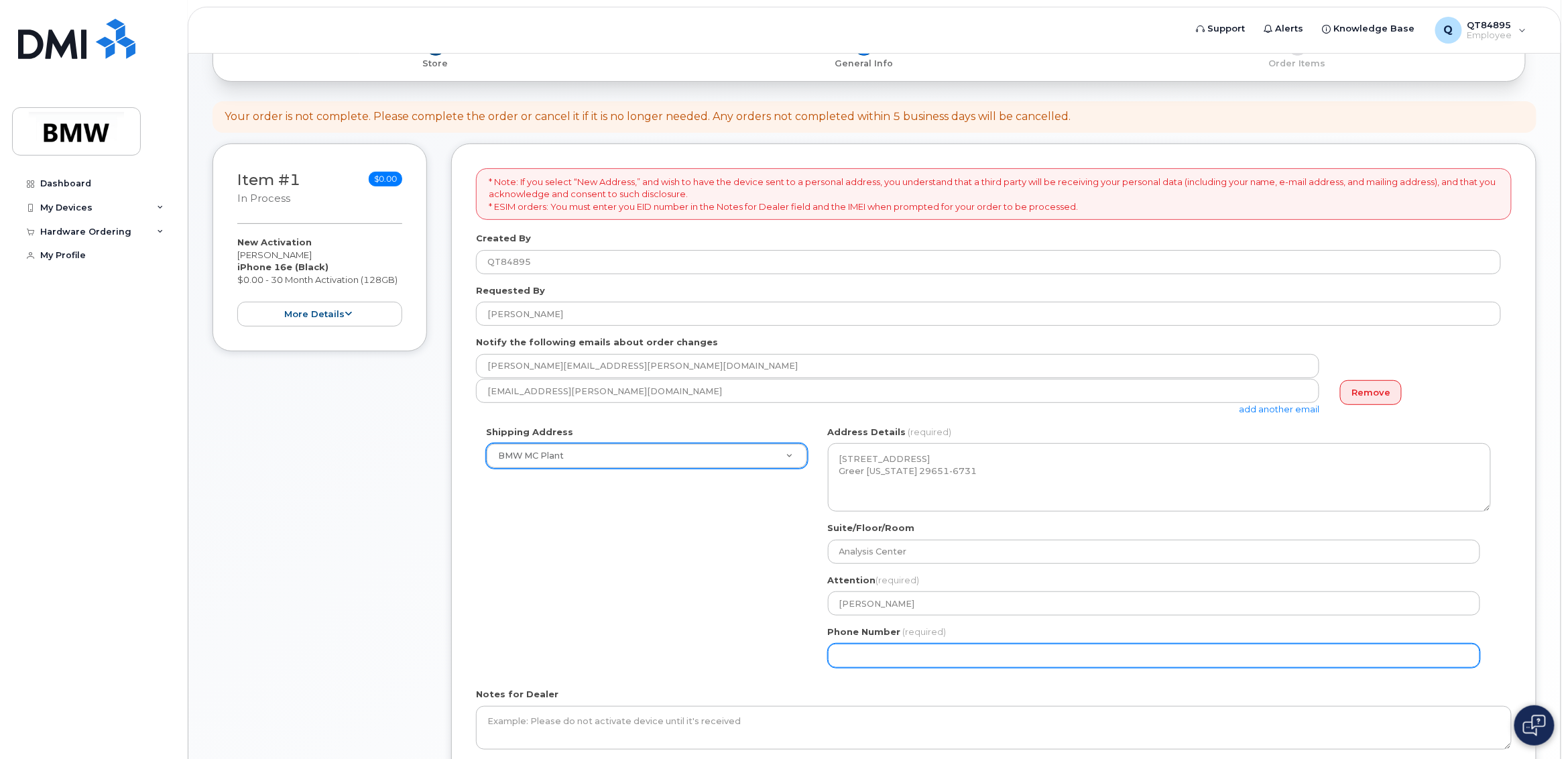
click at [911, 644] on input "Phone Number" at bounding box center [1154, 655] width 652 height 24
paste input "-8643734162"
select select
type input "-8643734162"
select select
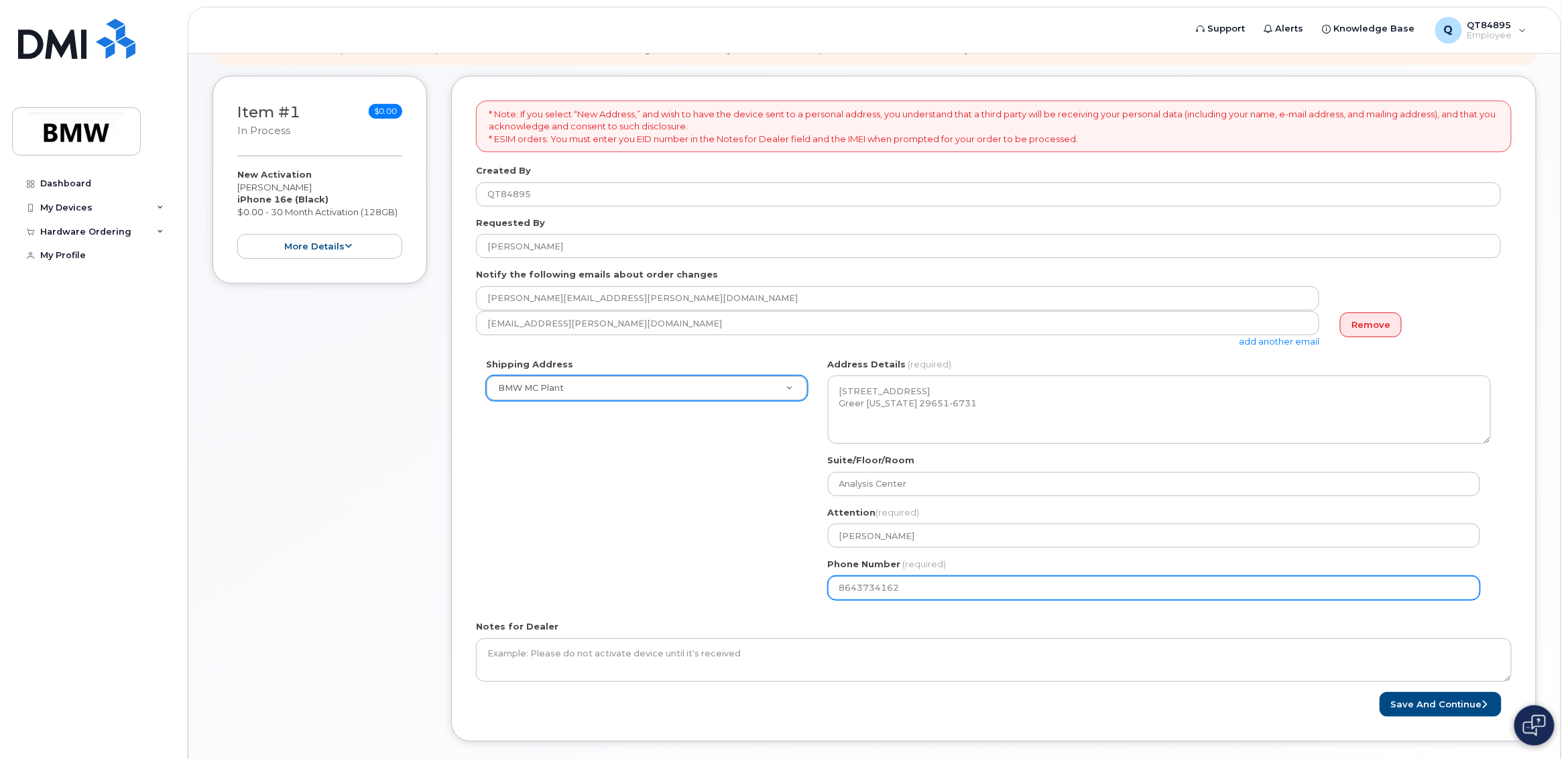
scroll to position [239, 0]
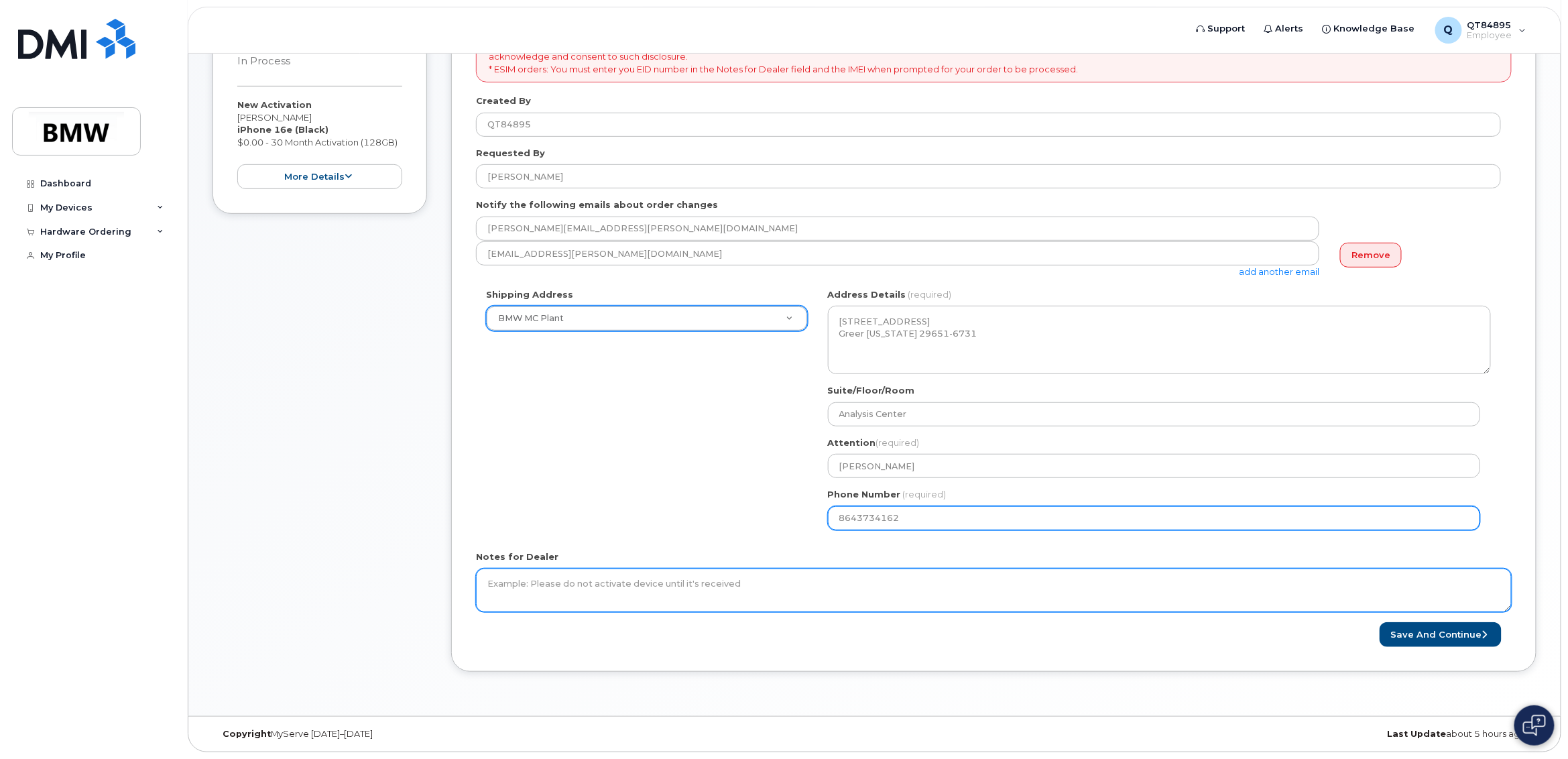
type input "8643734162"
click at [860, 590] on textarea "Notes for Dealer" at bounding box center [994, 591] width 1036 height 44
type textarea "New order for Johannes Reicheneder, TX-541, start date: September 2nd, 2025."
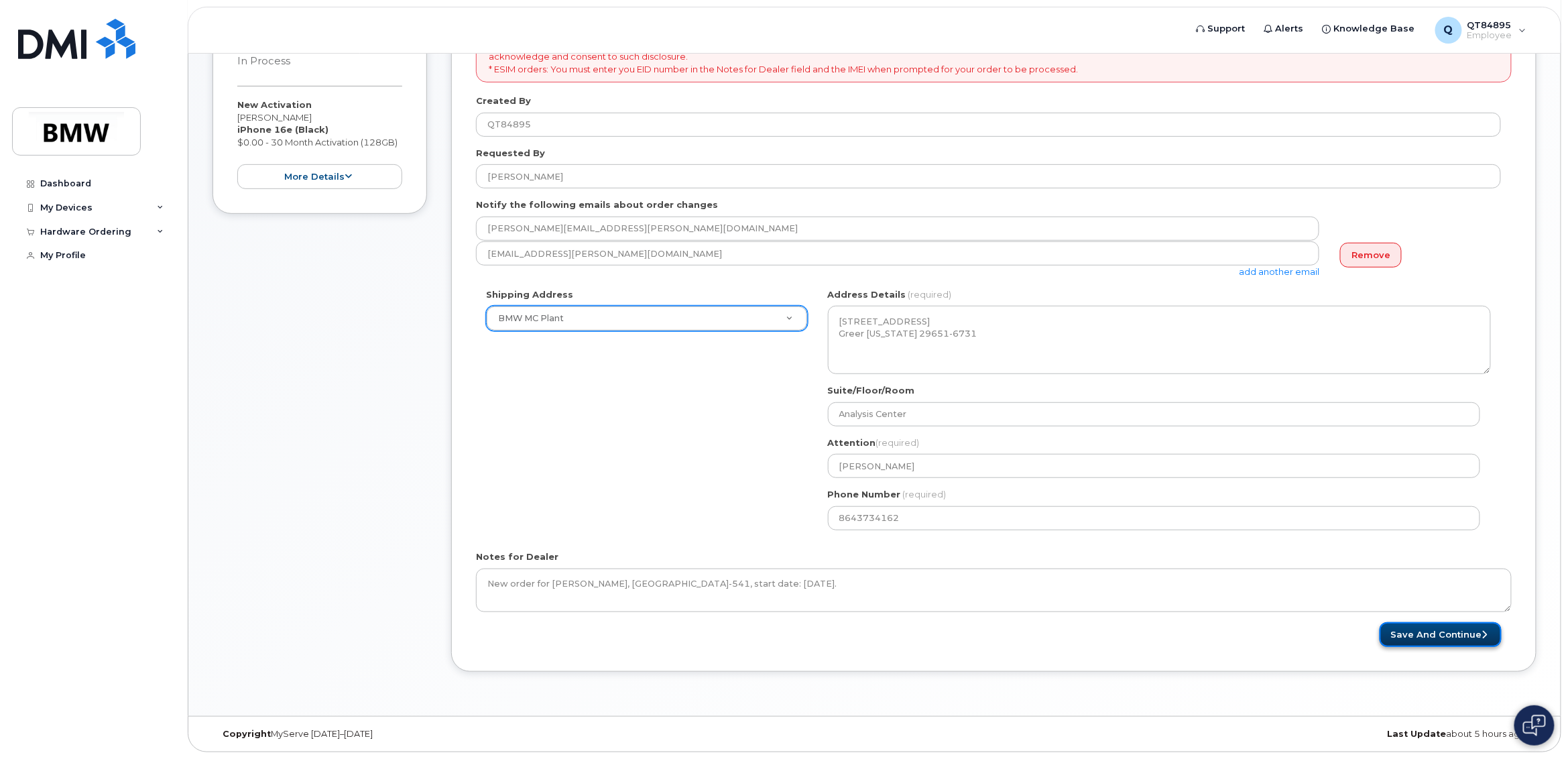
click at [1417, 631] on button "Save and Continue" at bounding box center [1441, 634] width 122 height 25
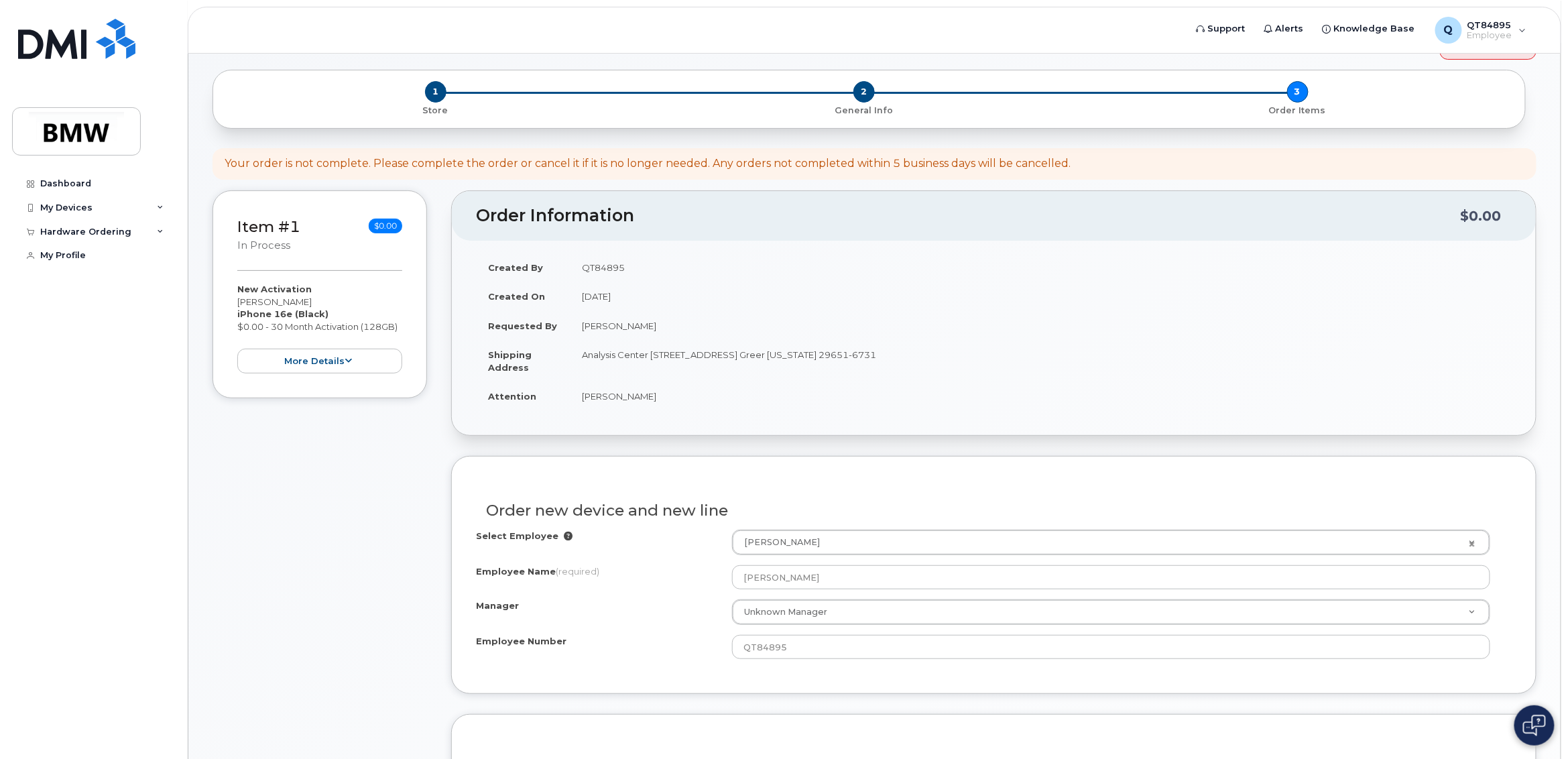
scroll to position [100, 0]
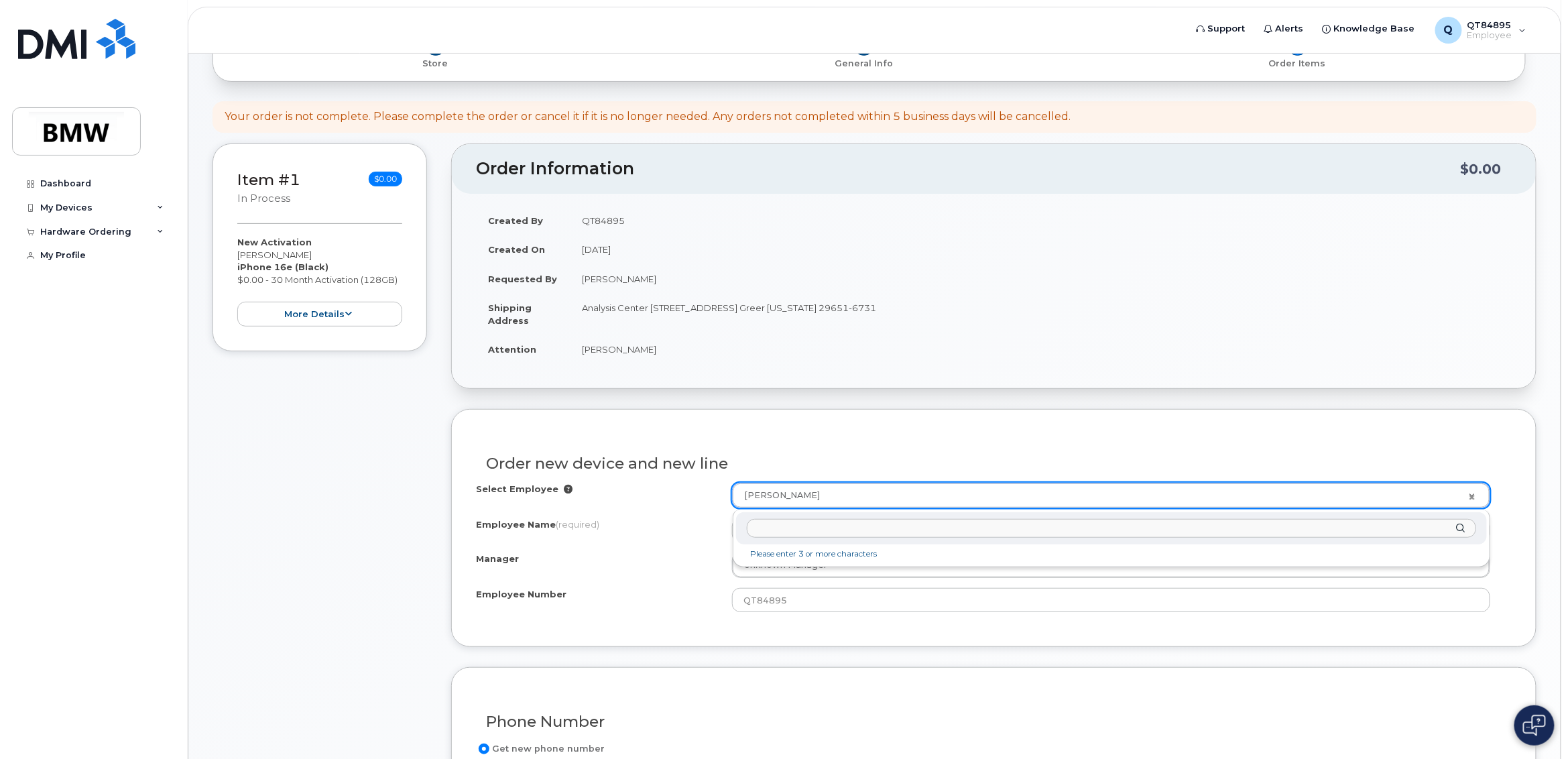
drag, startPoint x: 876, startPoint y: 498, endPoint x: 642, endPoint y: 495, distance: 234.0
drag, startPoint x: 848, startPoint y: 497, endPoint x: 726, endPoint y: 494, distance: 122.0
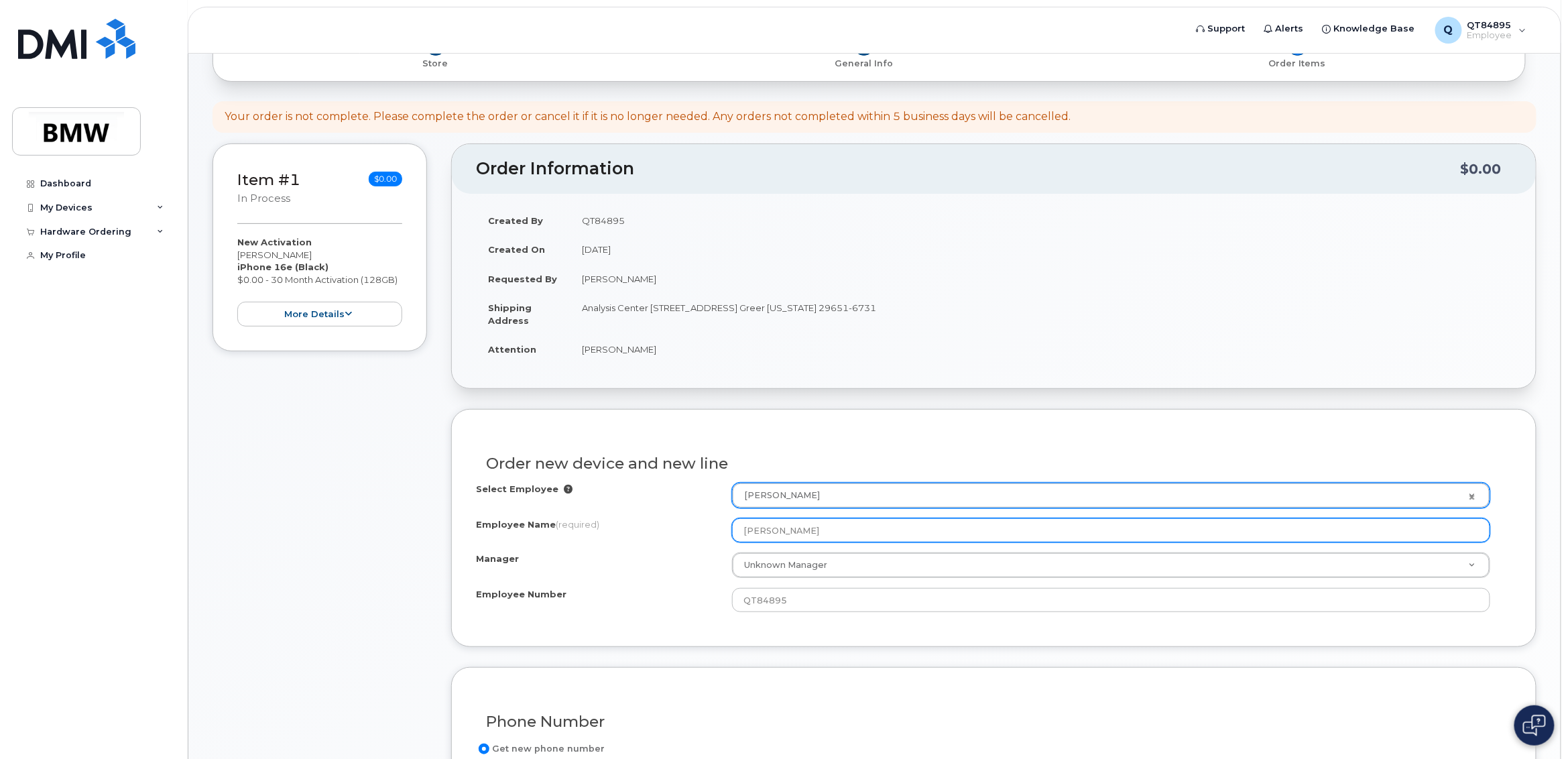
drag, startPoint x: 851, startPoint y: 522, endPoint x: 666, endPoint y: 525, distance: 185.0
click at [666, 525] on div "Employee Name (required) Susanne Schmitz" at bounding box center [994, 531] width 1036 height 24
type input "Johannes Reicheneder"
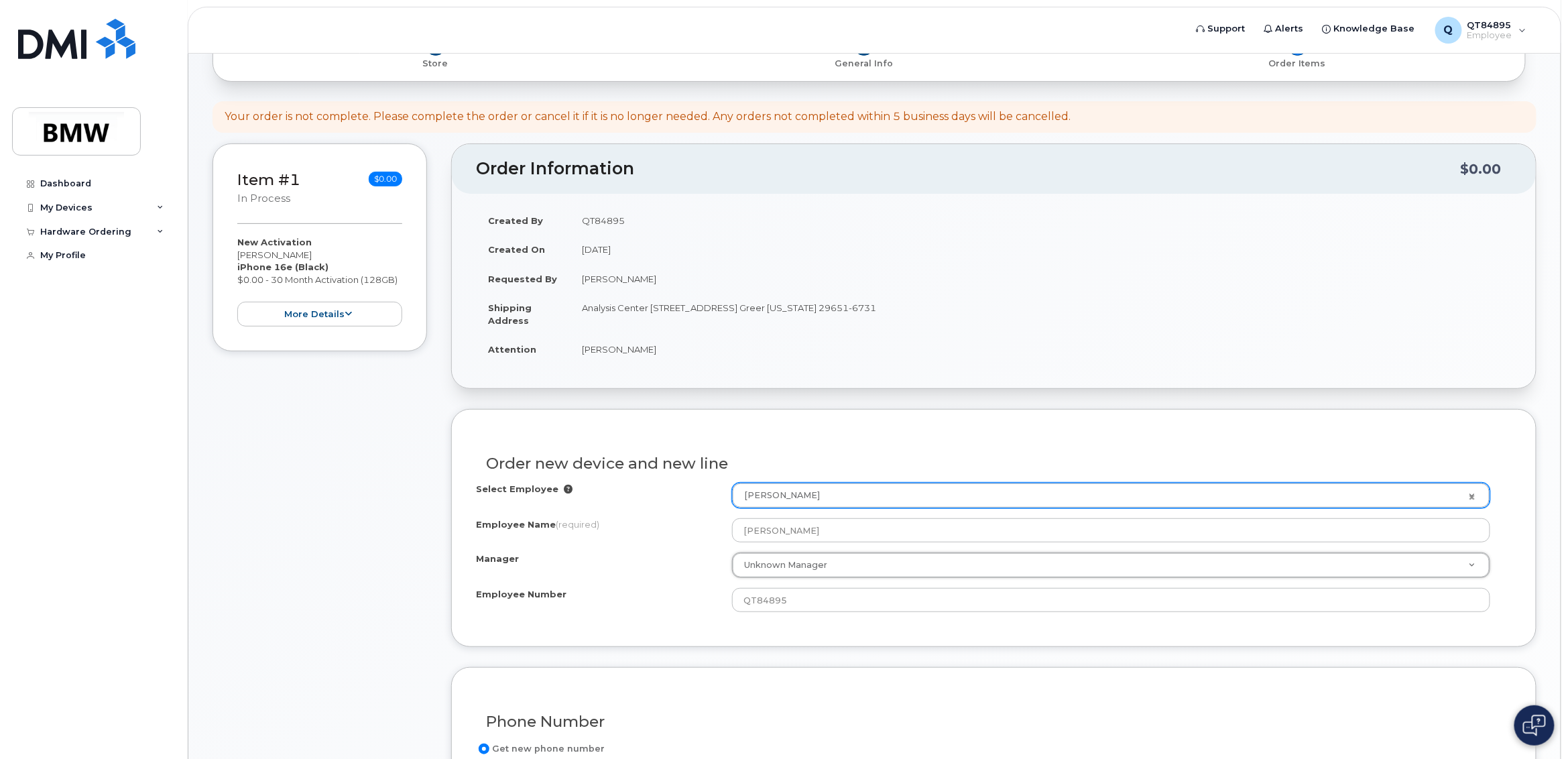
type input "n"
type input "ne"
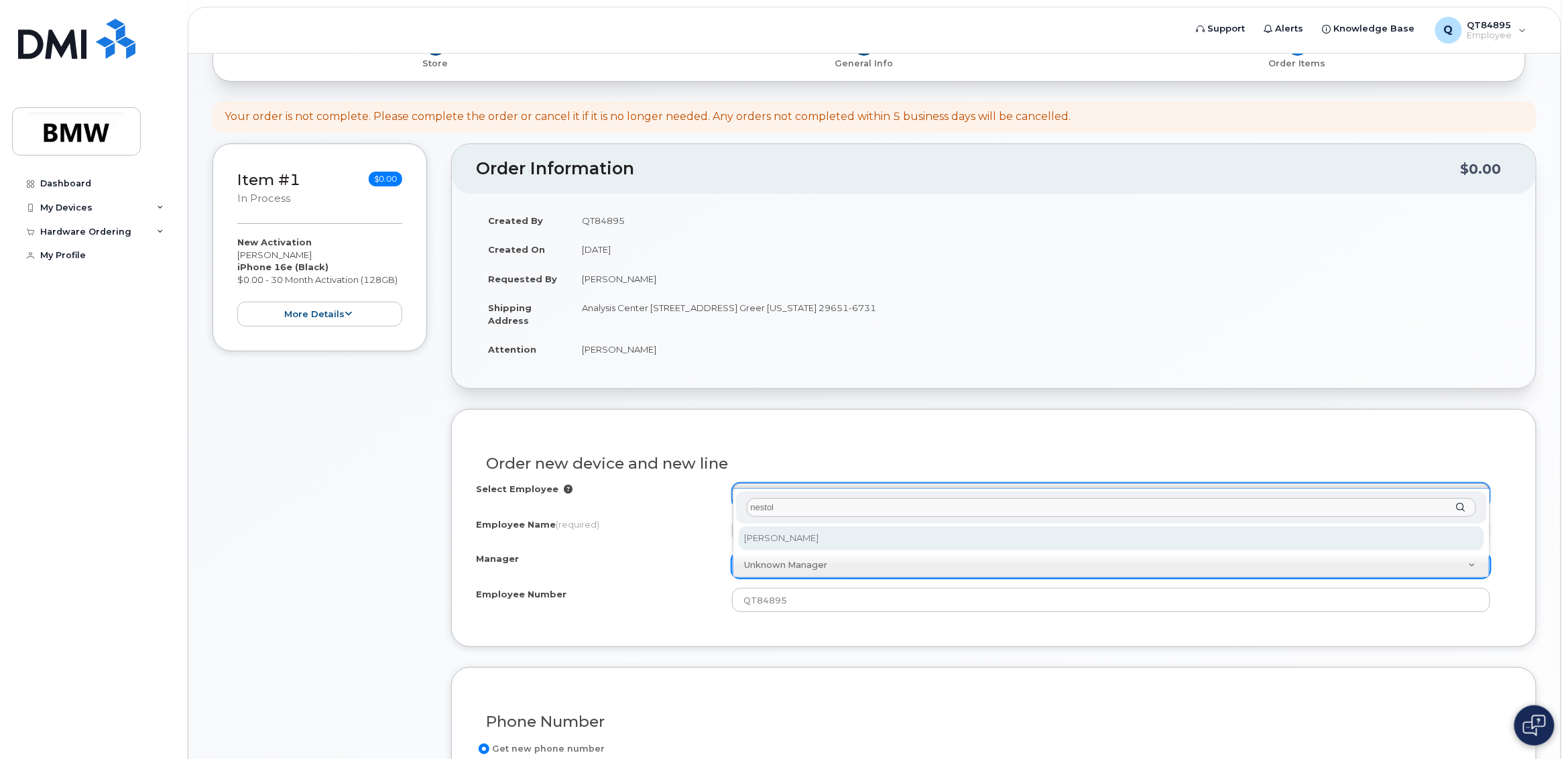
type input "nestola"
select select "1895494"
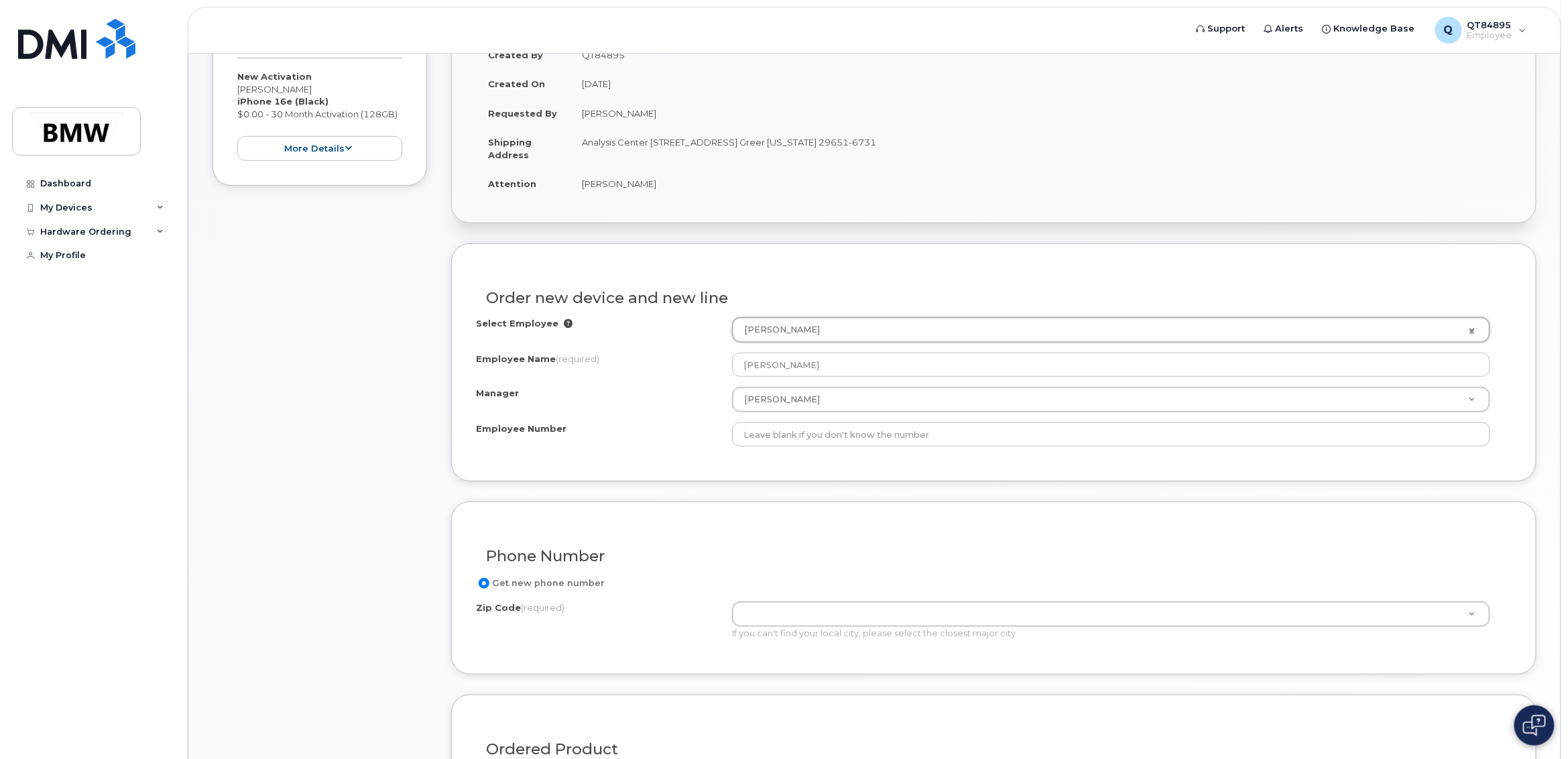
scroll to position [302, 0]
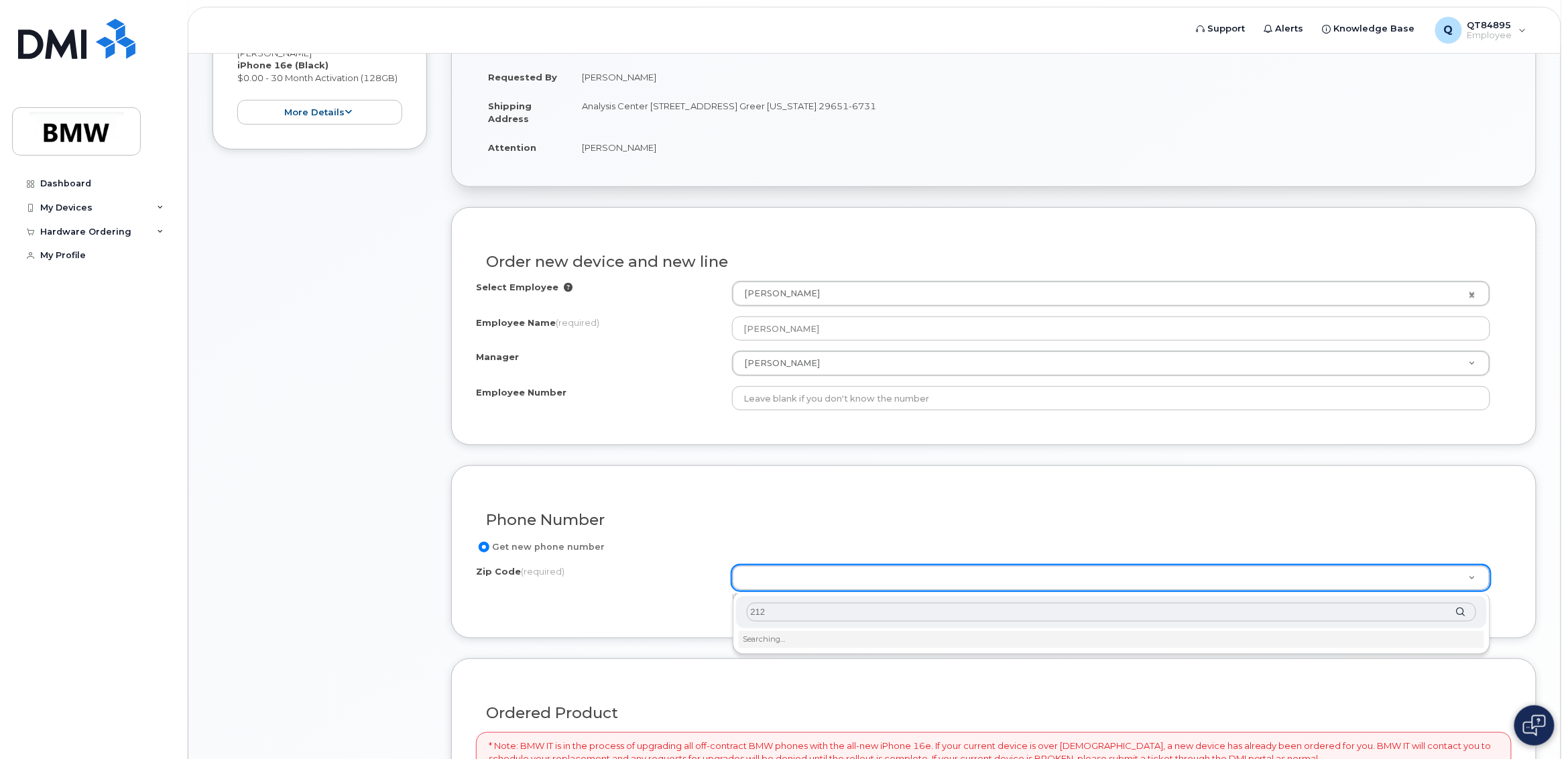
type input "2126"
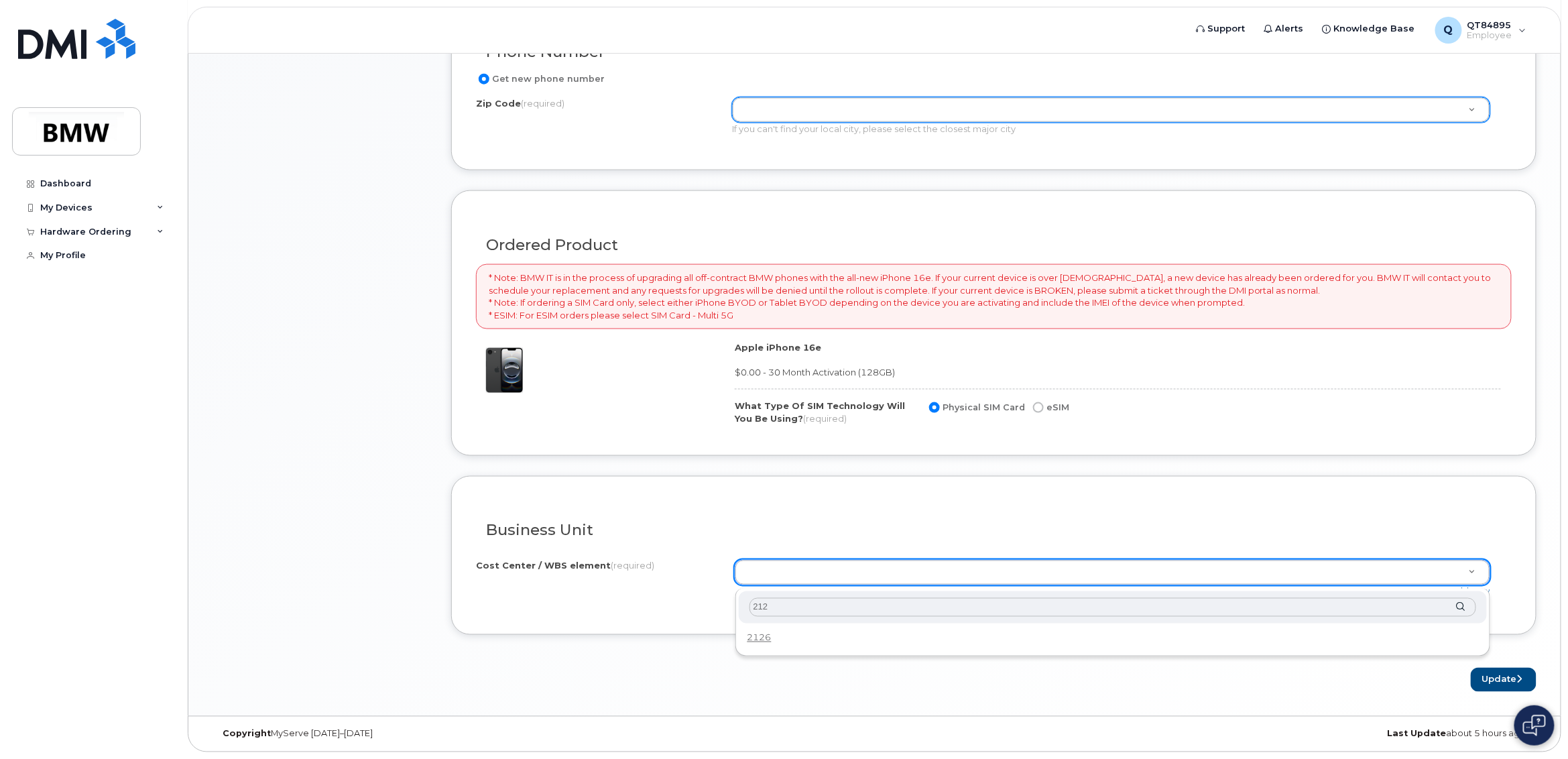
type input "2125"
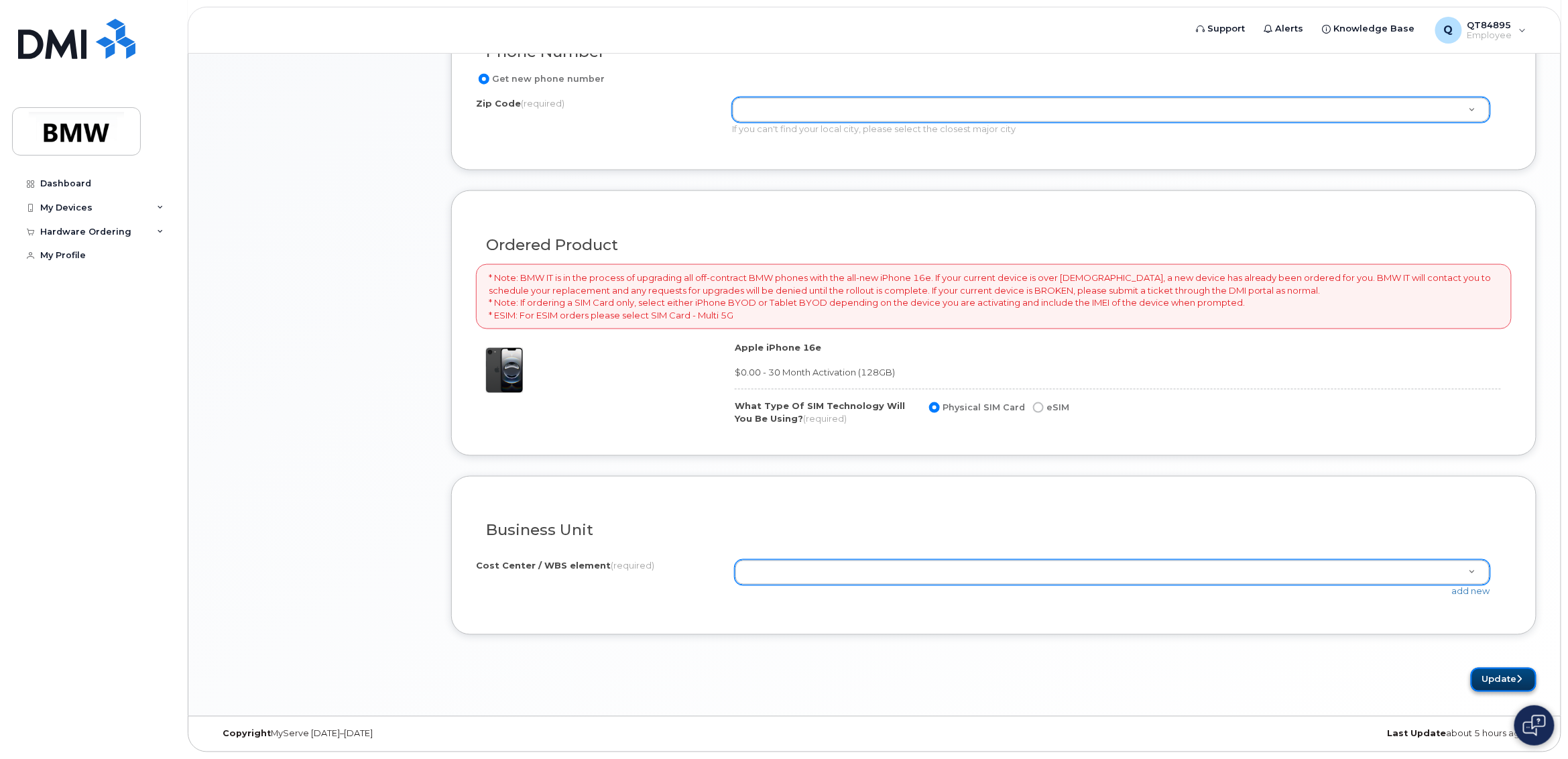
click at [1510, 676] on button "Update" at bounding box center [1503, 680] width 65 height 25
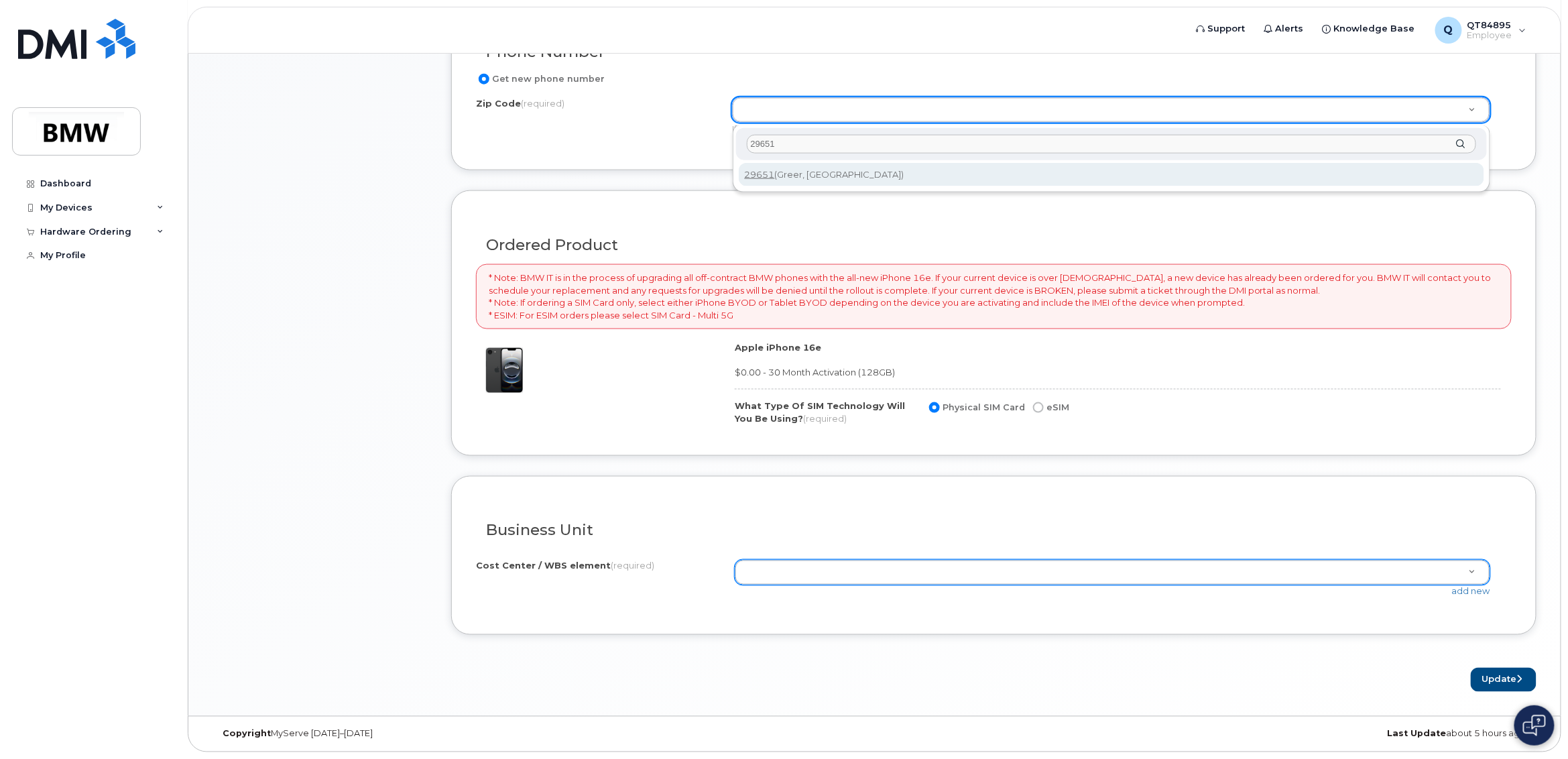
type input "29651"
type input "29651 (Greer, SC)"
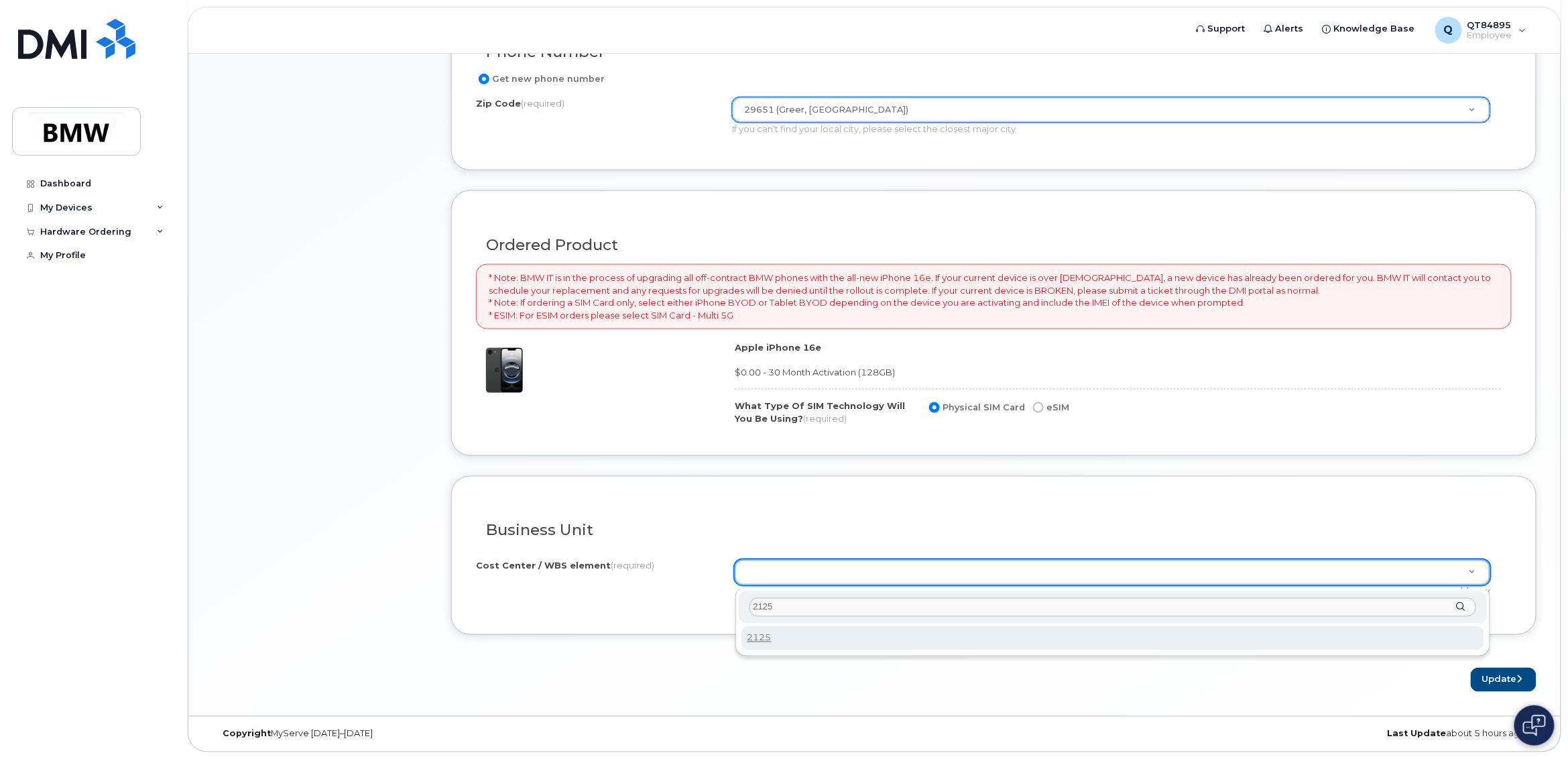
type input "2125"
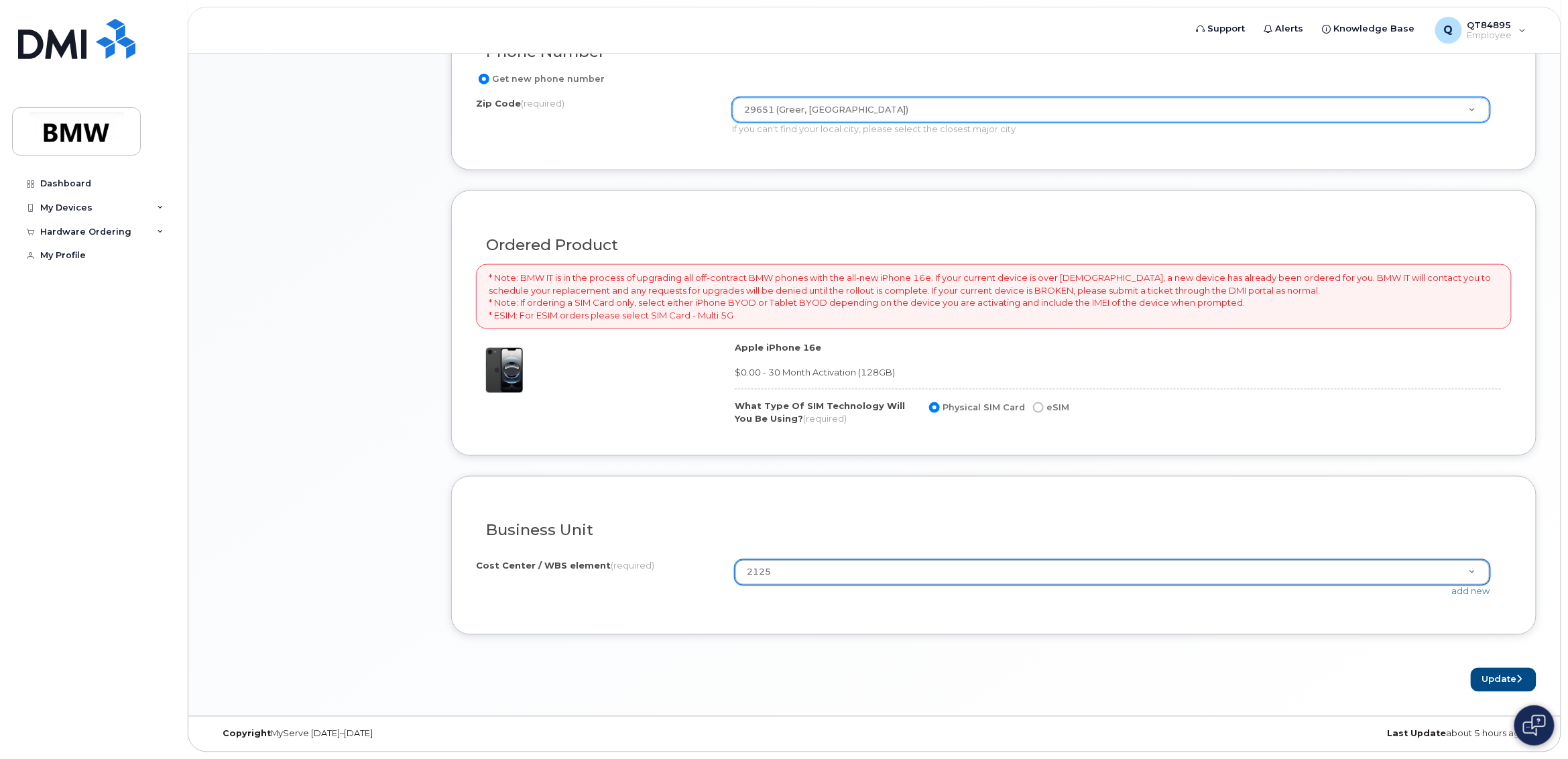
click at [1033, 408] on input "eSIM" at bounding box center [1038, 408] width 11 height 11
radio input "true"
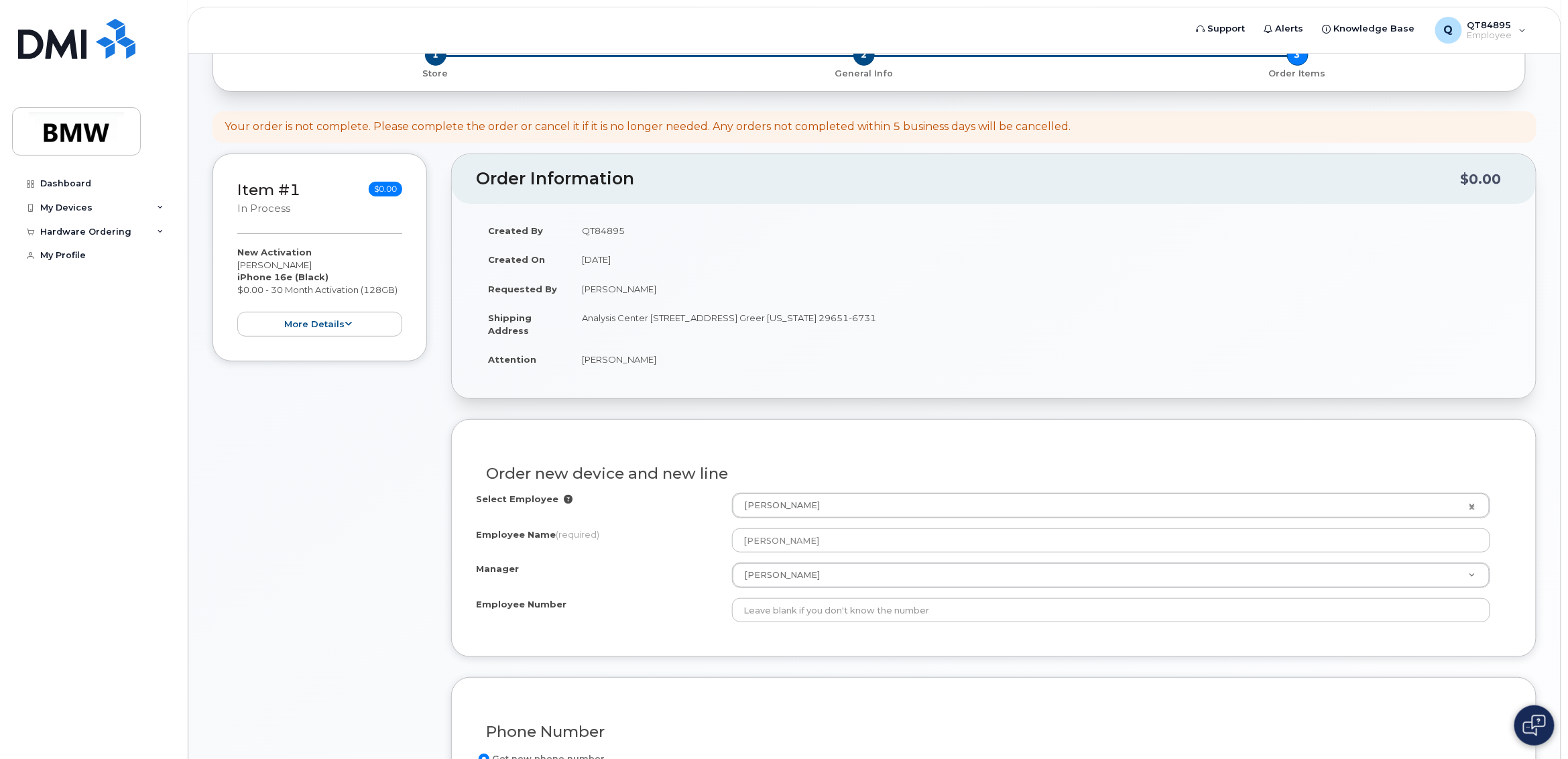
scroll to position [0, 0]
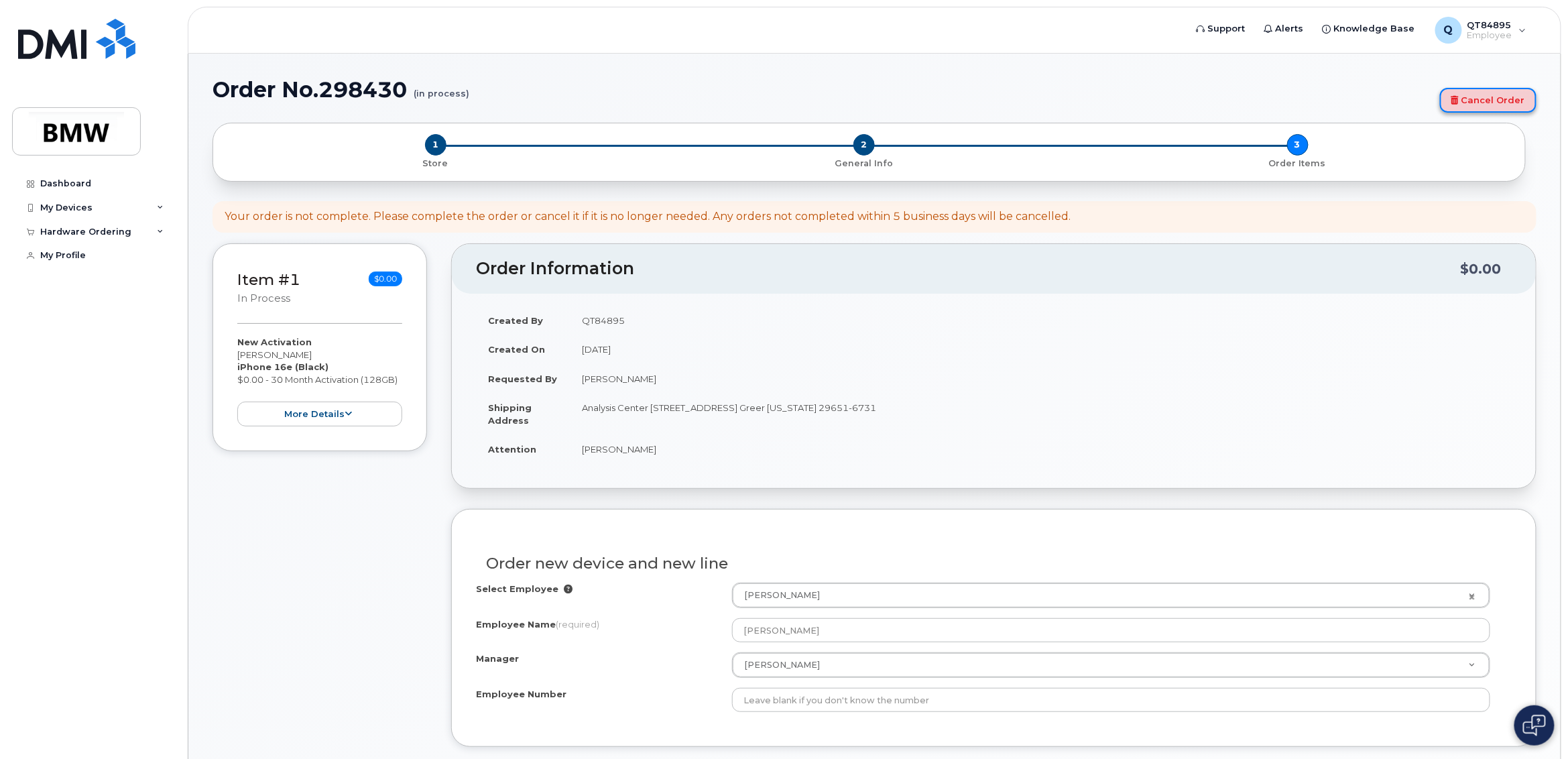
click at [1507, 101] on link "Cancel Order" at bounding box center [1488, 99] width 97 height 25
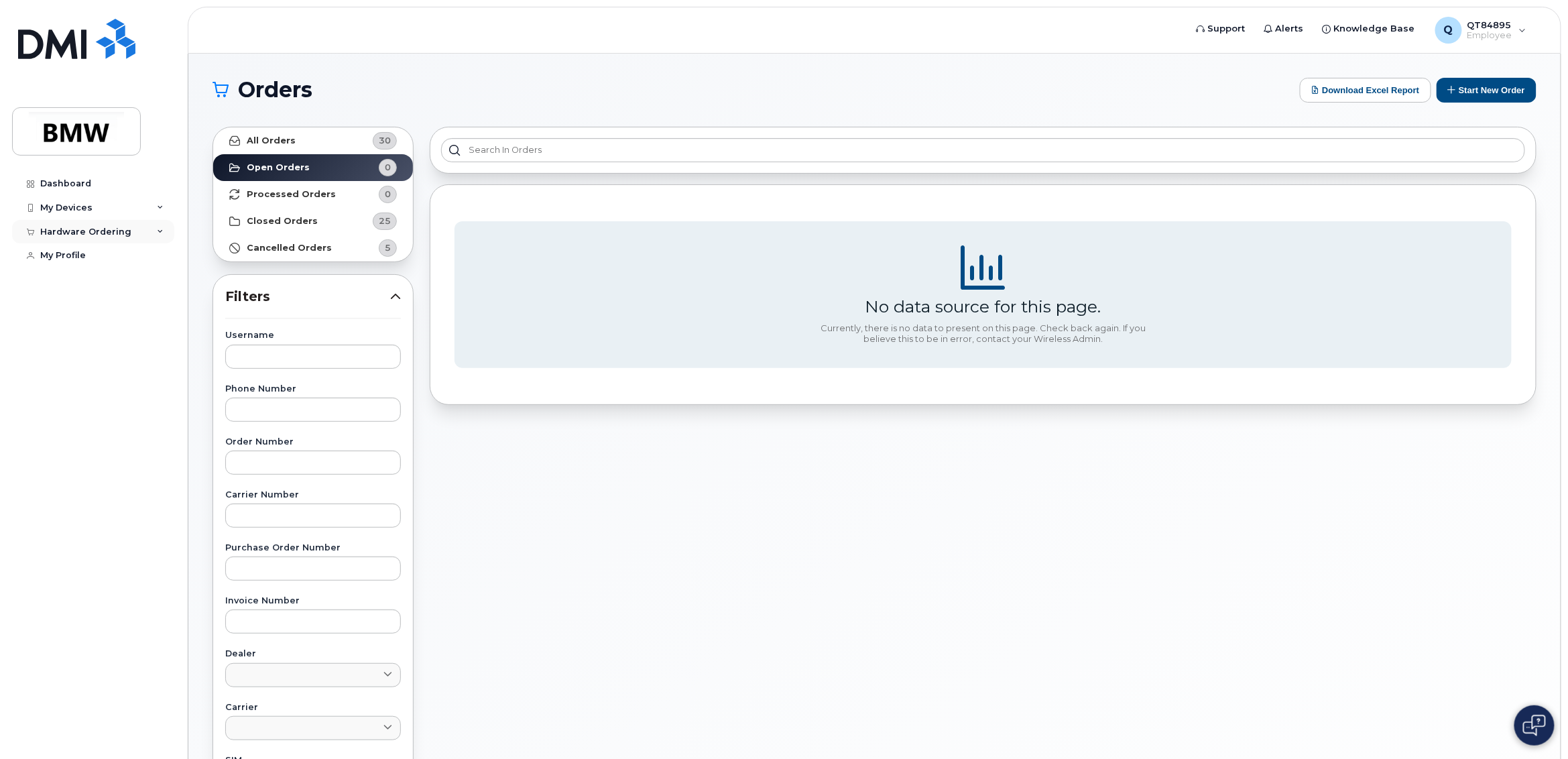
click at [69, 231] on div "Hardware Ordering" at bounding box center [85, 232] width 91 height 11
click at [79, 254] on div "My Orders" at bounding box center [70, 256] width 48 height 12
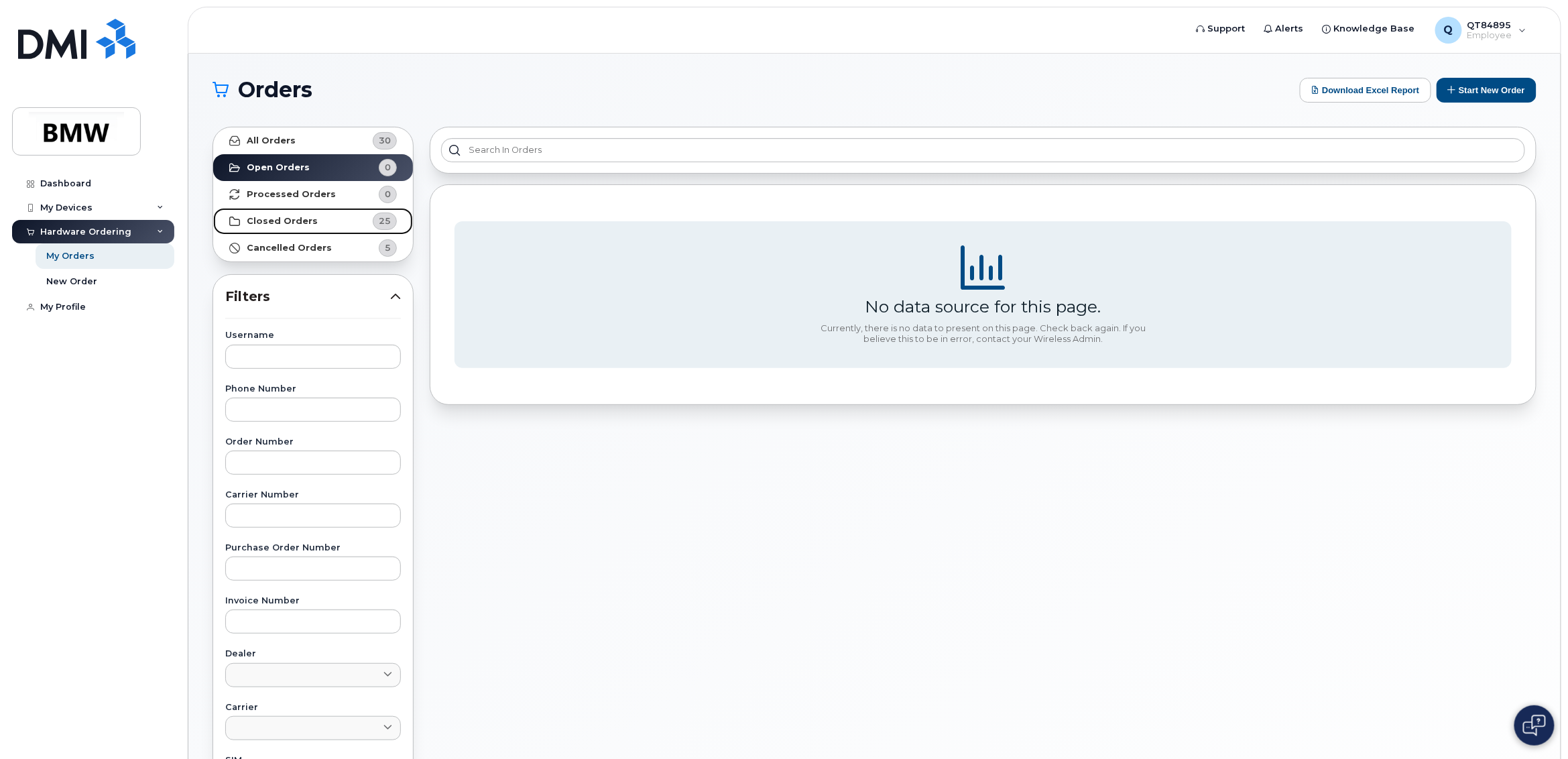
click at [346, 211] on link "Closed Orders 25" at bounding box center [312, 222] width 199 height 27
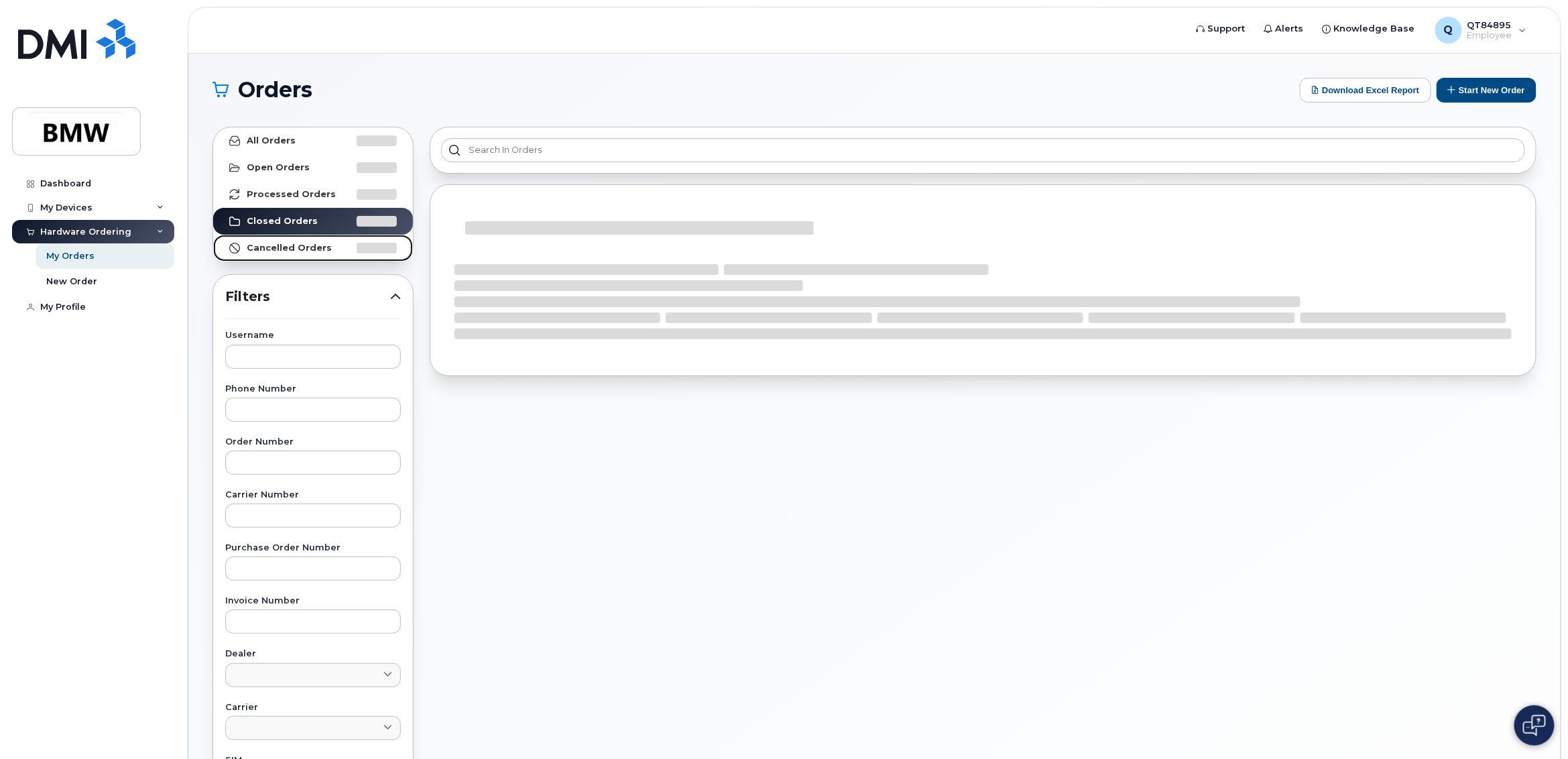
click at [308, 249] on strong "Cancelled Orders" at bounding box center [289, 248] width 85 height 11
